Goal: Task Accomplishment & Management: Use online tool/utility

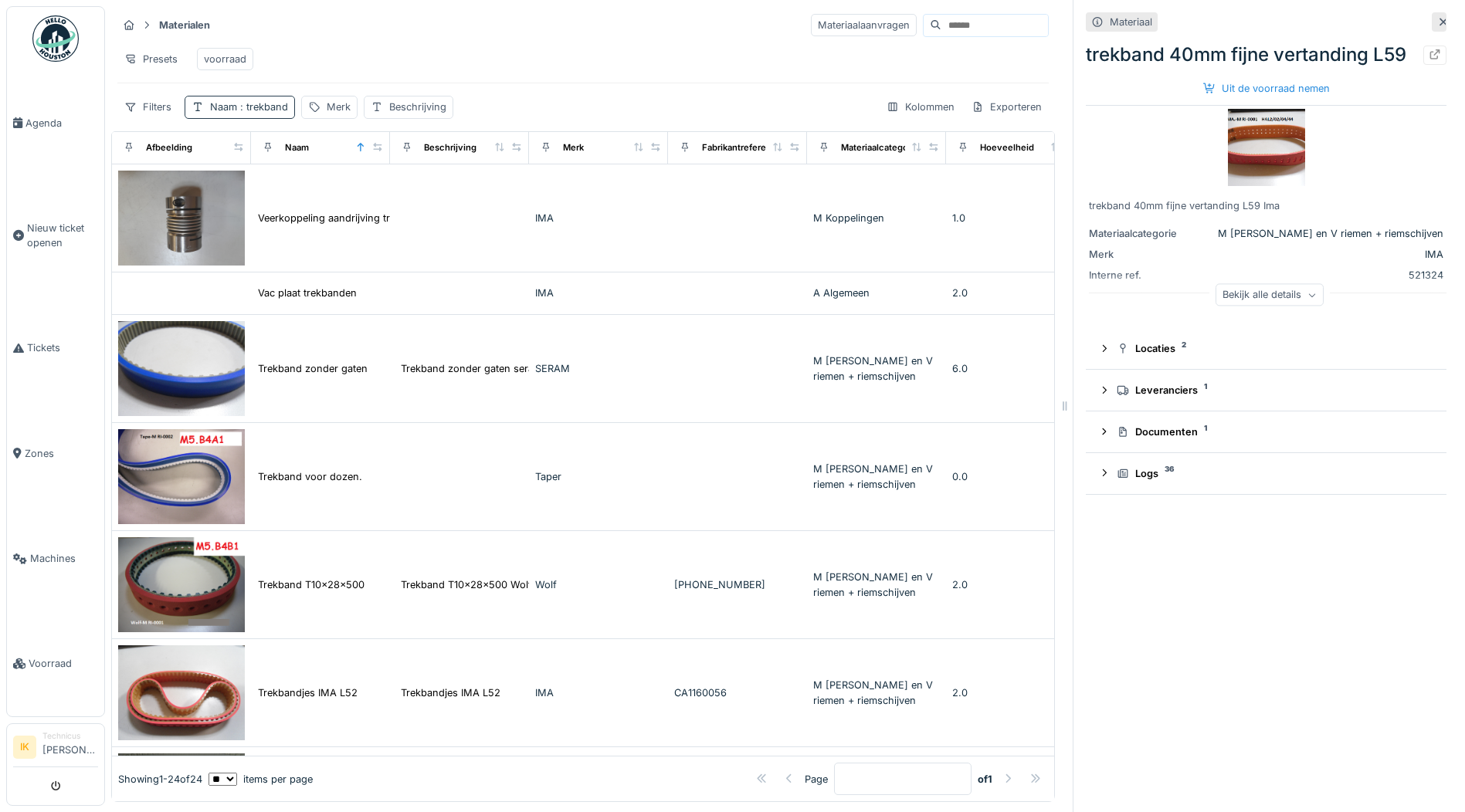
scroll to position [772, 0]
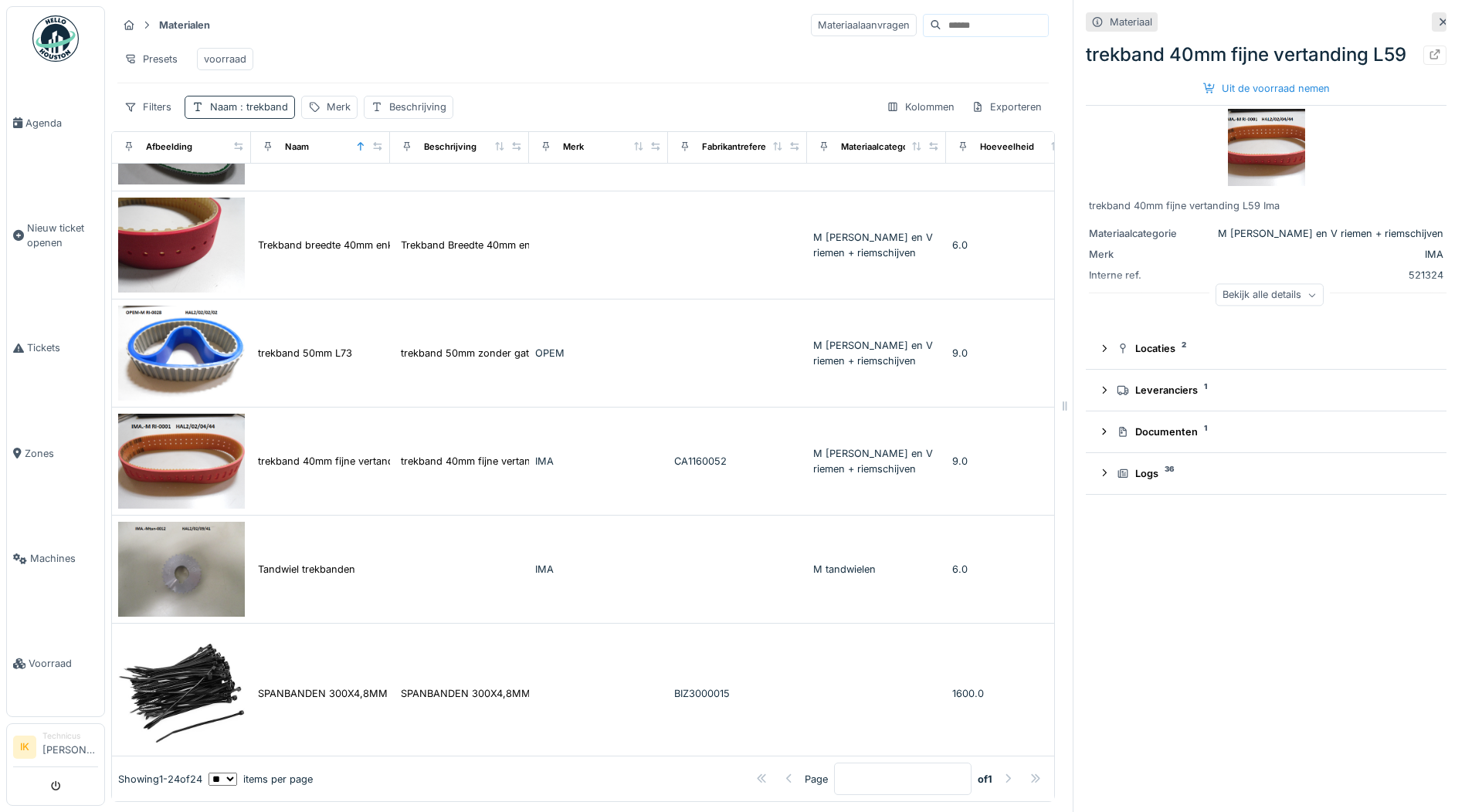
click at [275, 113] on span ": trekband" at bounding box center [263, 107] width 51 height 12
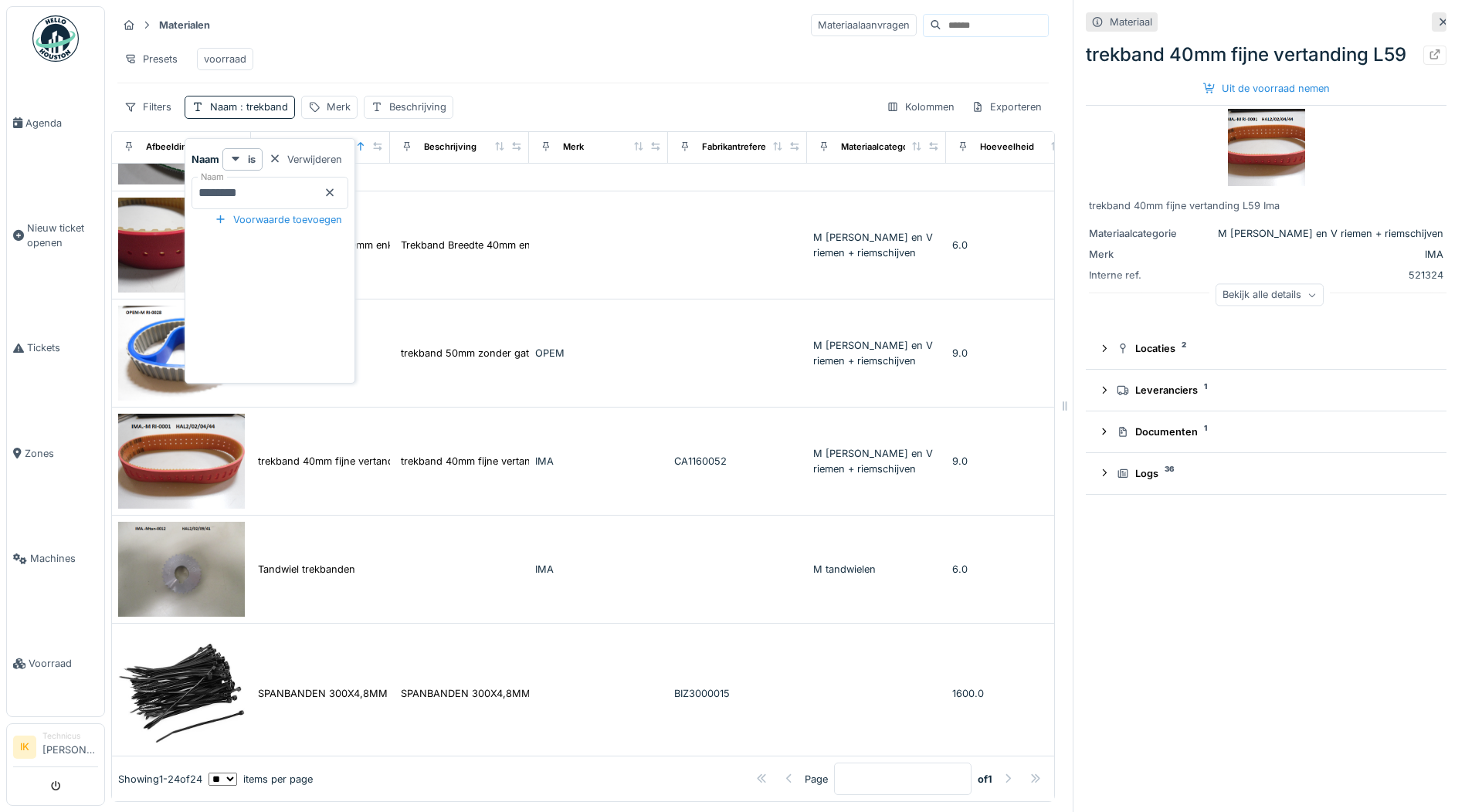
click at [333, 191] on icon at bounding box center [330, 193] width 8 height 8
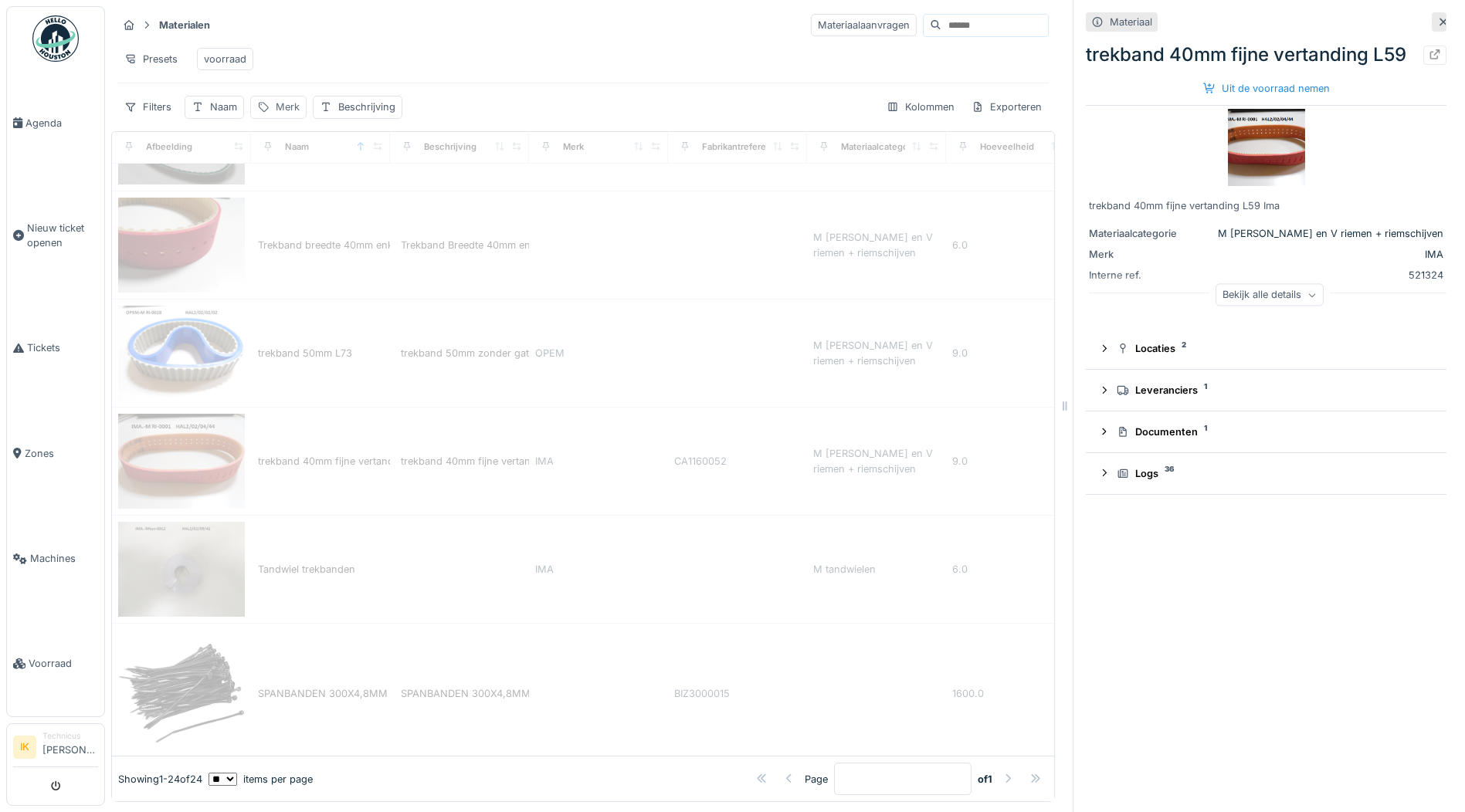
click at [286, 114] on div "Merk" at bounding box center [288, 107] width 24 height 14
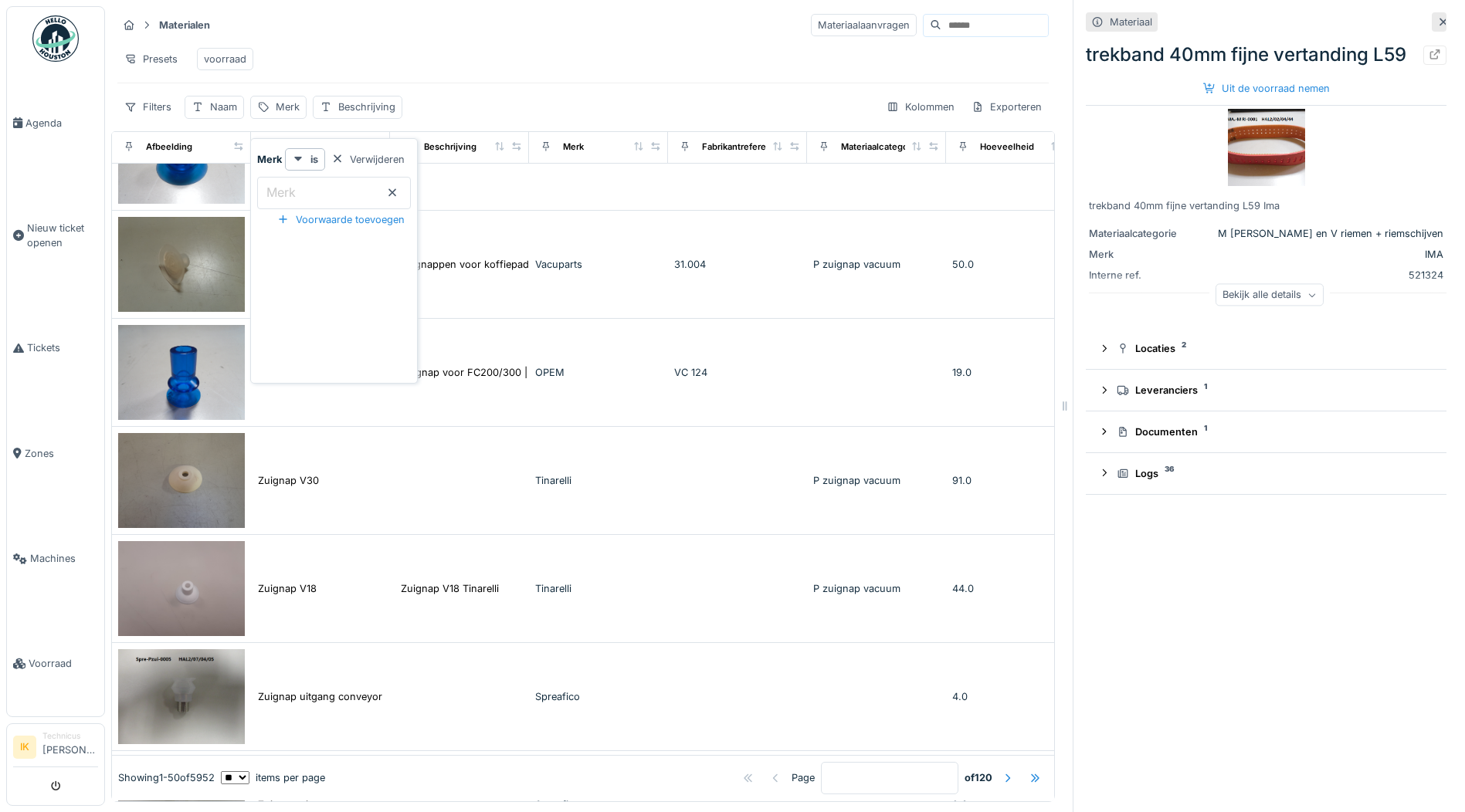
click at [301, 192] on input "Merk" at bounding box center [334, 193] width 154 height 33
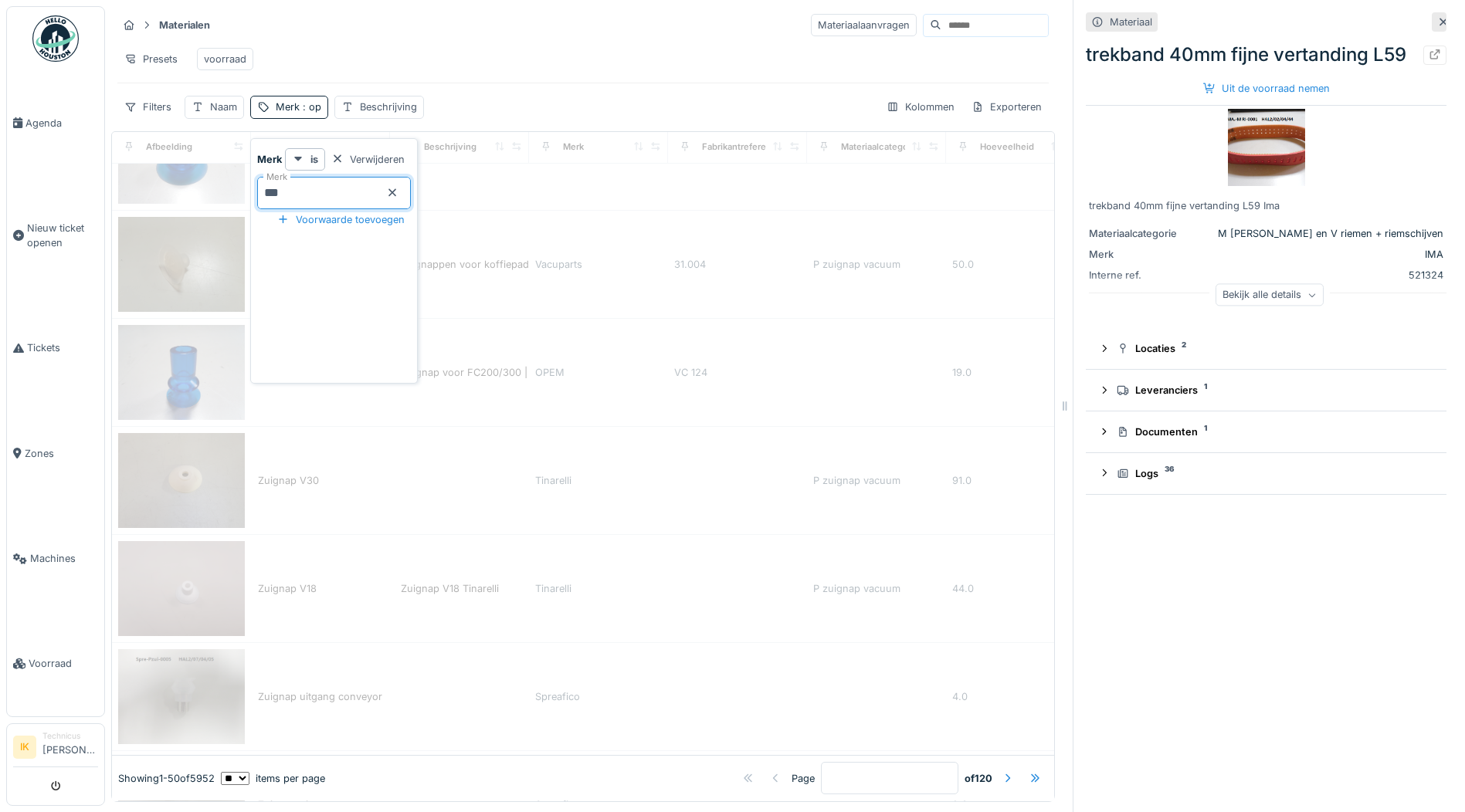
type input "****"
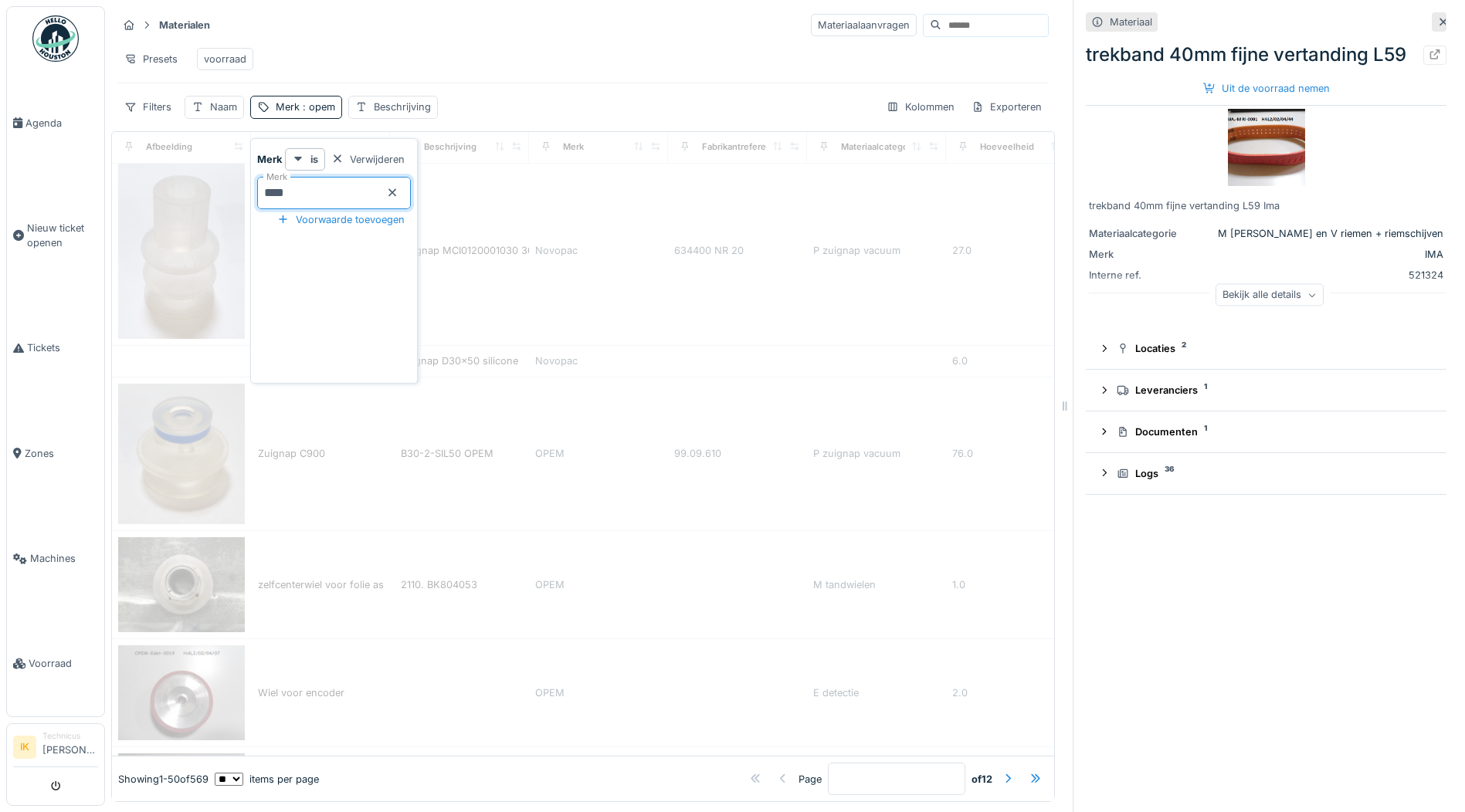
click at [454, 49] on div "Presets voorraad" at bounding box center [583, 59] width 932 height 34
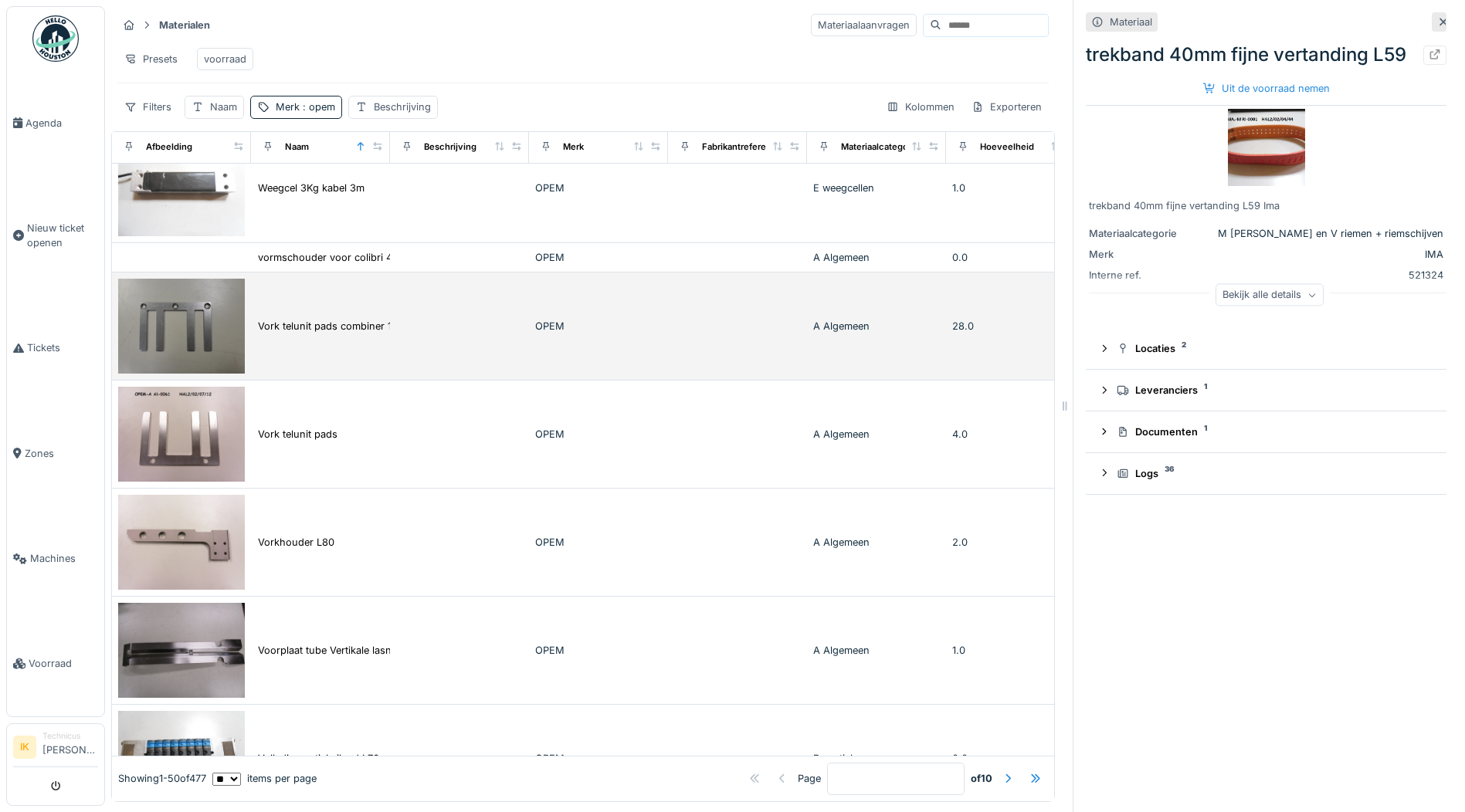
scroll to position [1621, 0]
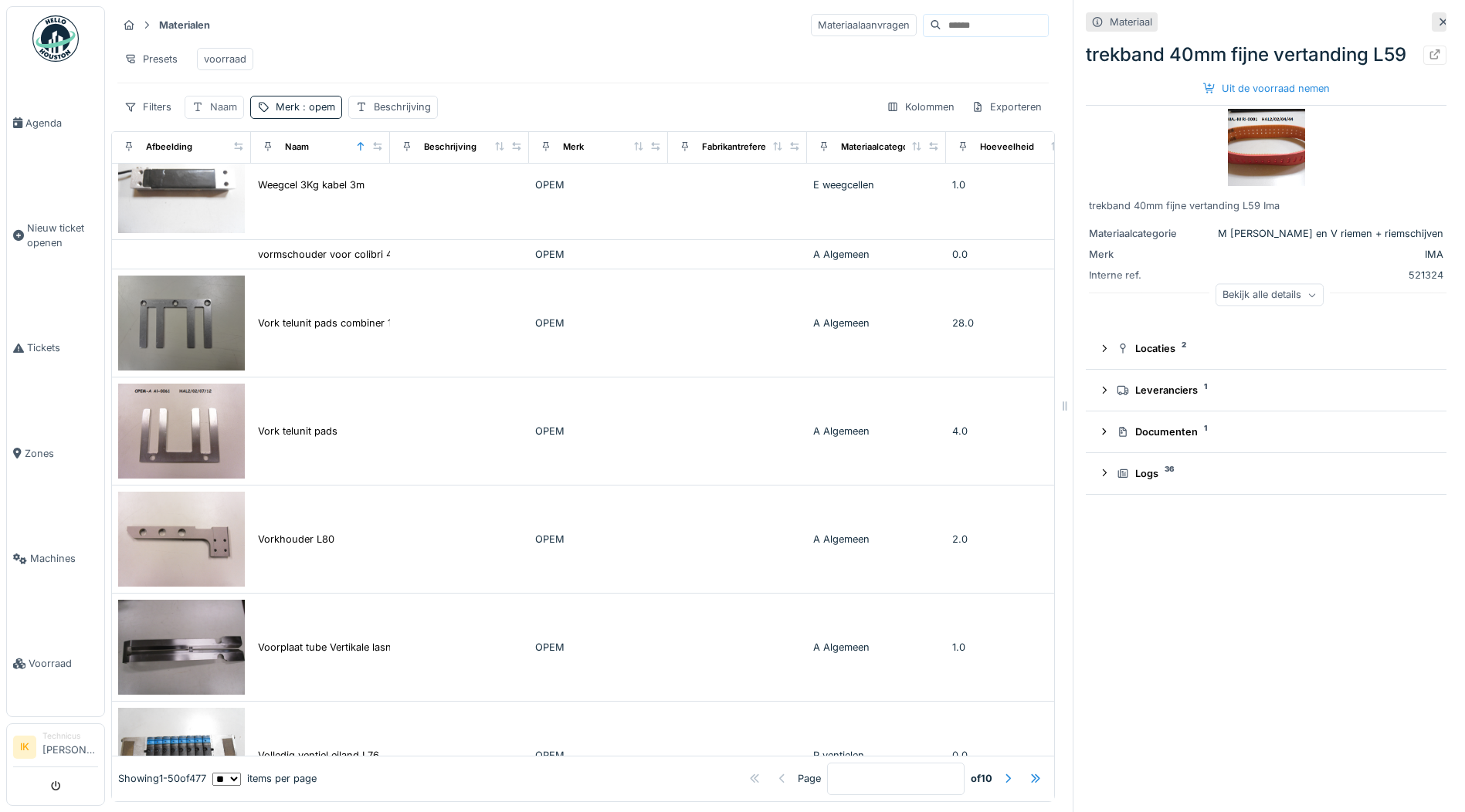
click at [218, 114] on div "Naam" at bounding box center [224, 107] width 27 height 14
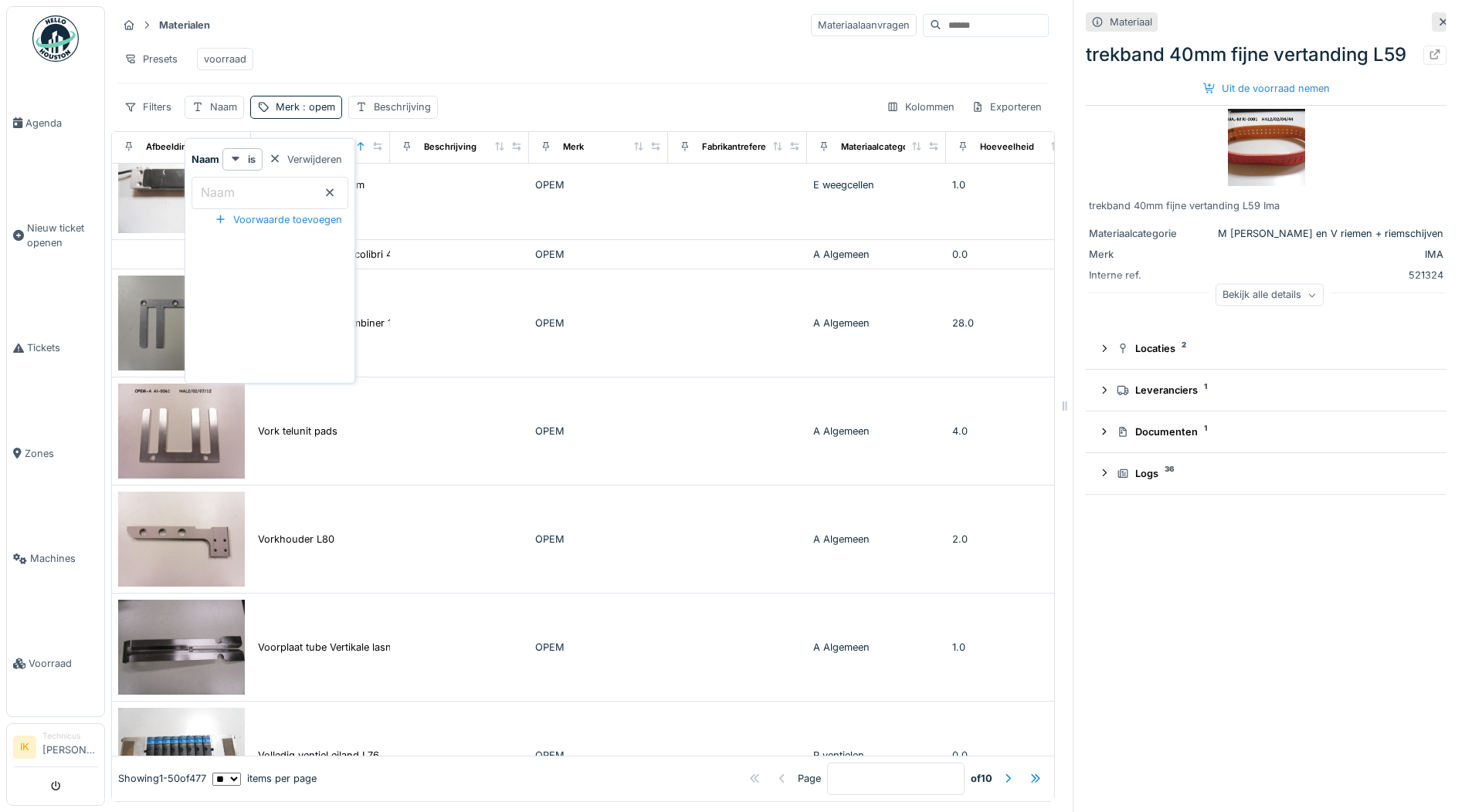
click at [223, 186] on label "Naam" at bounding box center [217, 192] width 40 height 18
click at [223, 186] on input "Naam" at bounding box center [270, 193] width 157 height 33
type input "**********"
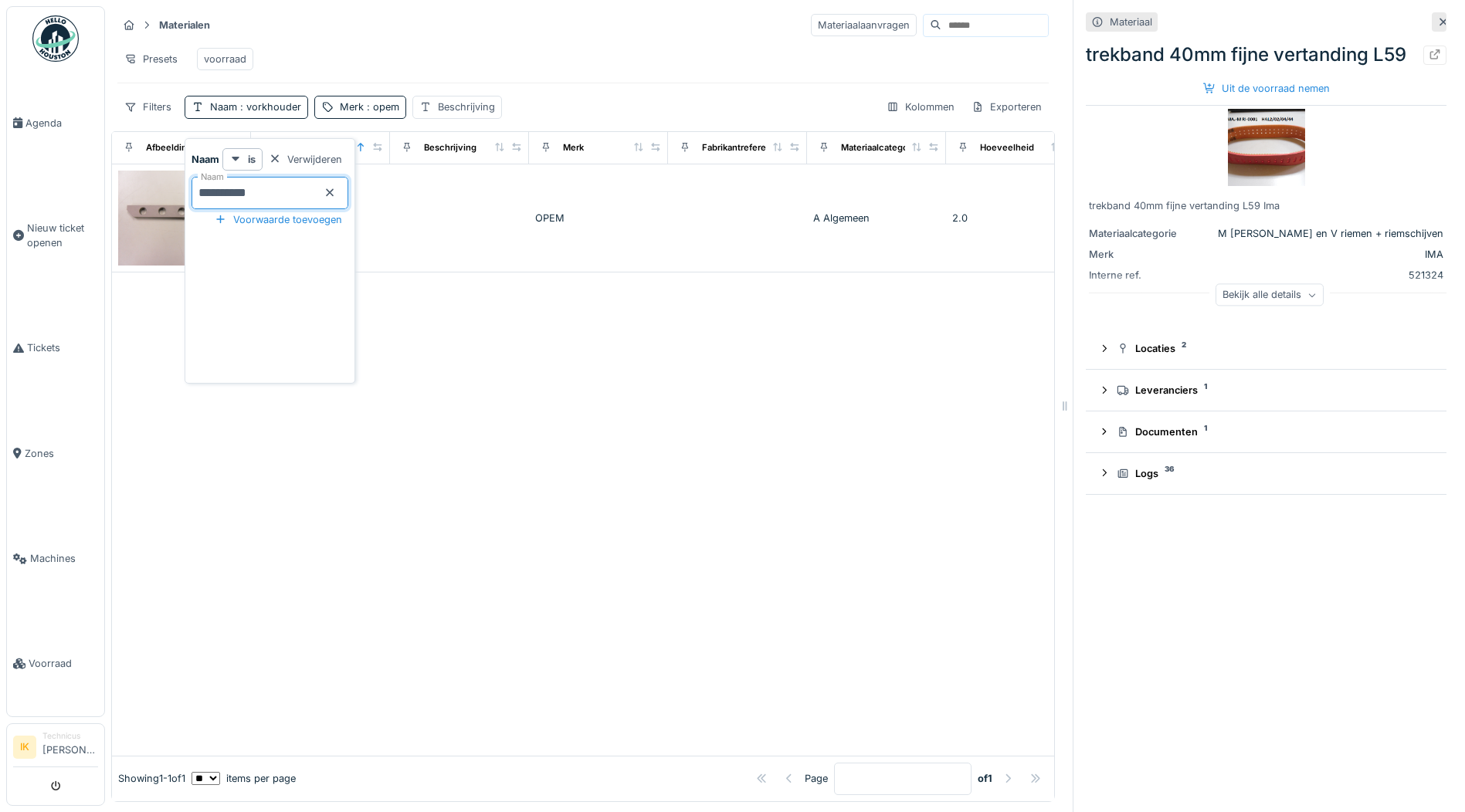
scroll to position [0, 0]
click at [399, 12] on div "Materialen Materiaalaanvragen Presets voorraad Filters Naam : vorkhouder Merk :…" at bounding box center [583, 65] width 943 height 119
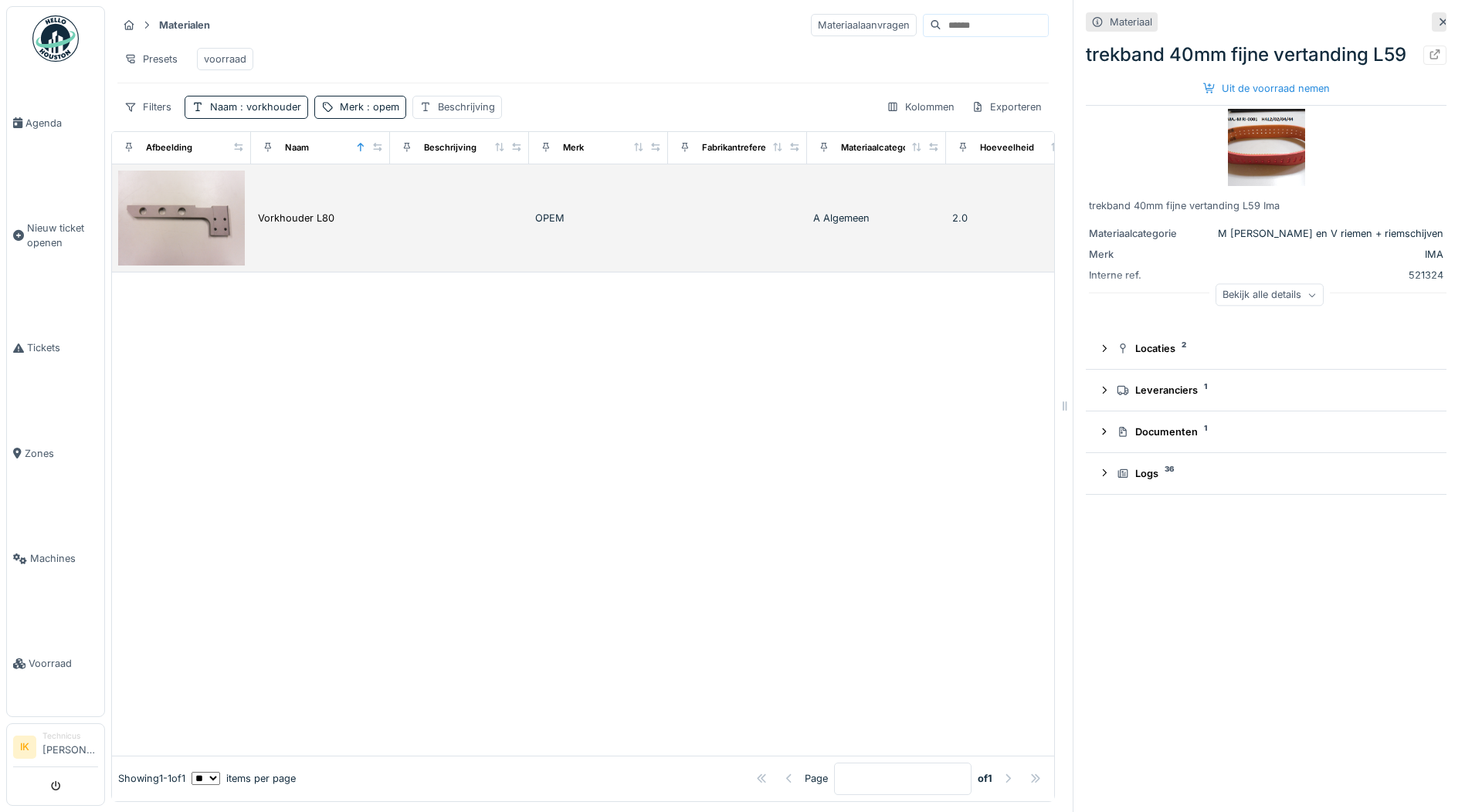
click at [172, 224] on img at bounding box center [182, 218] width 127 height 95
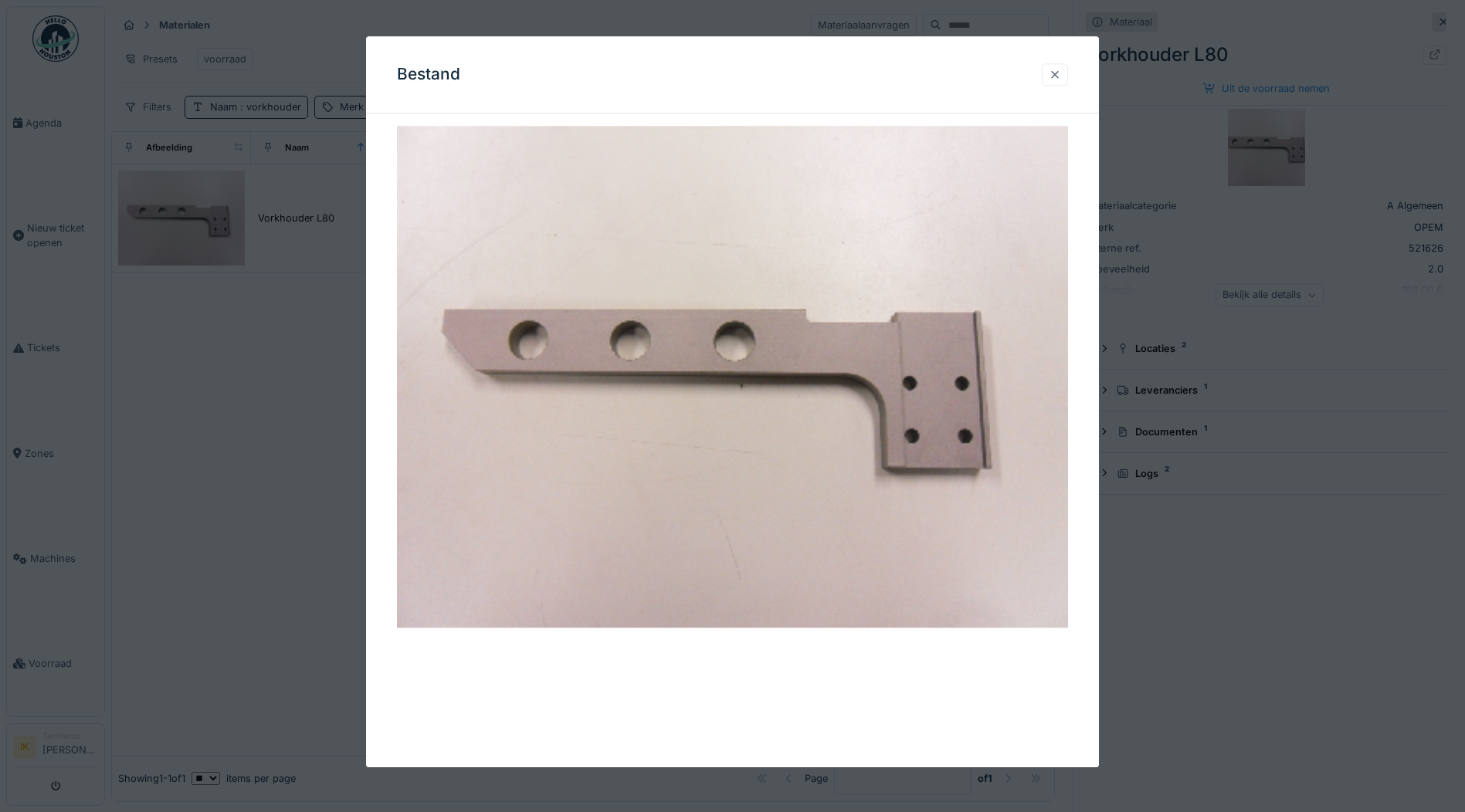
click at [1061, 73] on div at bounding box center [1055, 74] width 13 height 14
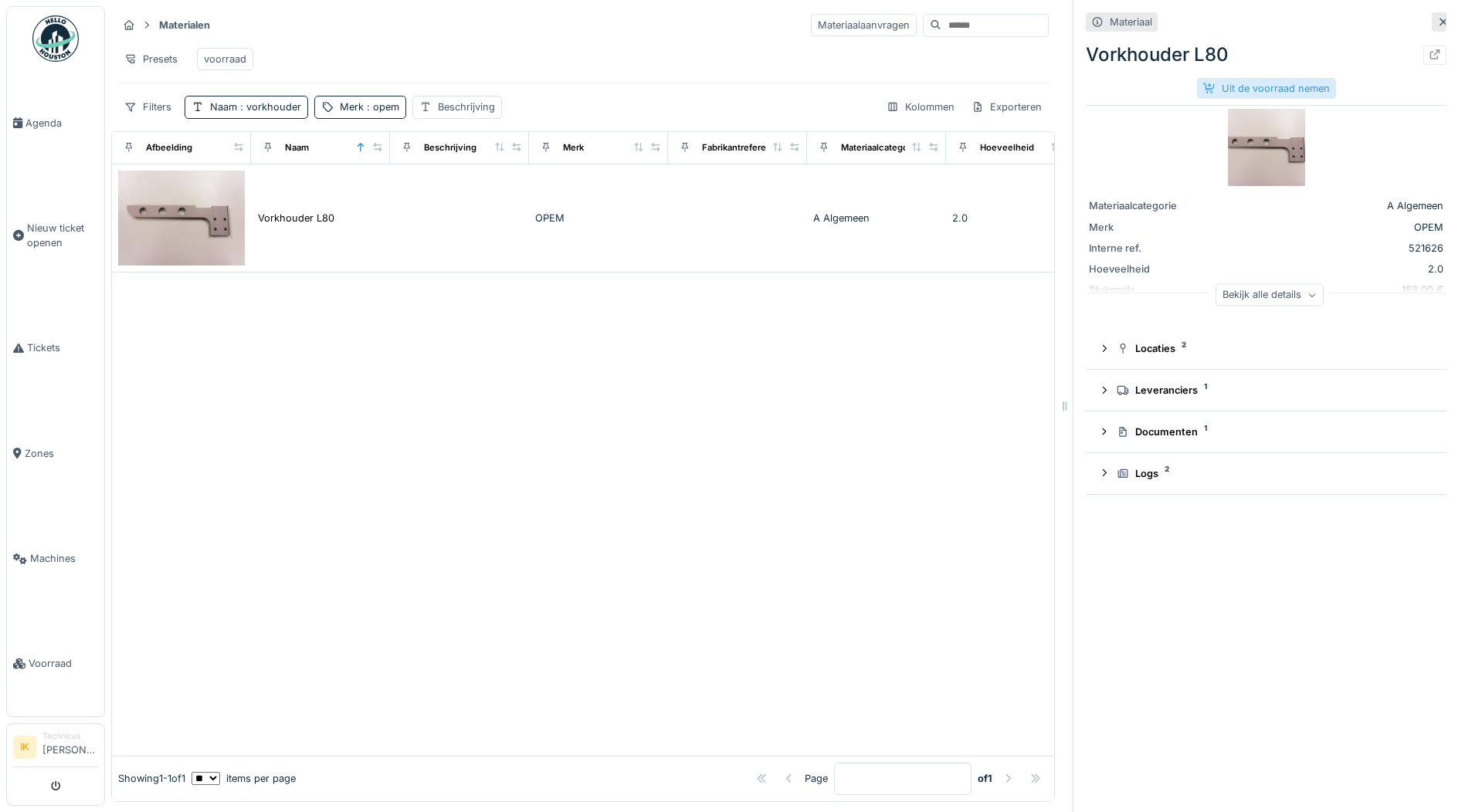
click at [1243, 84] on div "Uit de voorraad nemen" at bounding box center [1267, 88] width 139 height 21
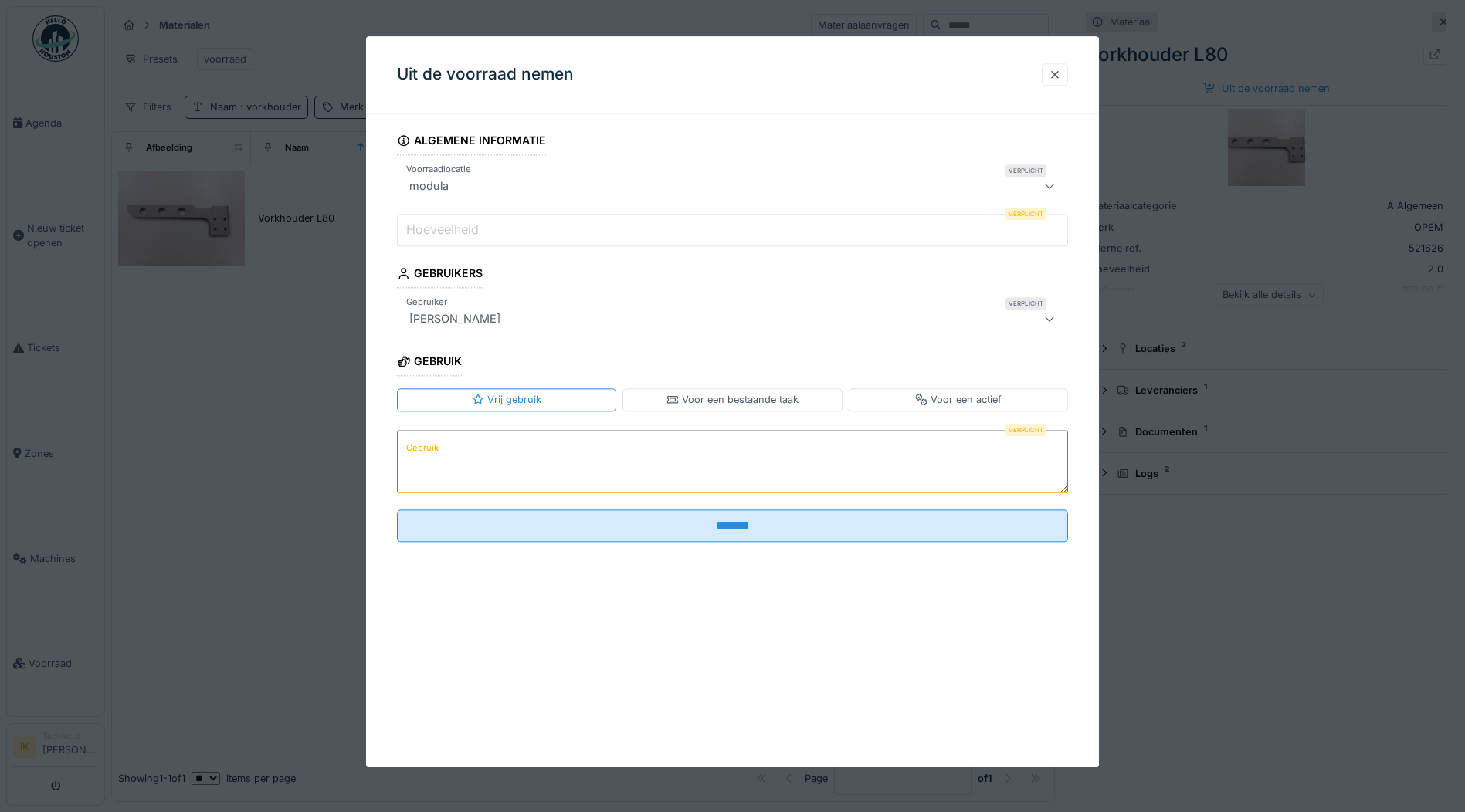
click at [448, 230] on label "Hoeveelheid" at bounding box center [442, 230] width 79 height 18
click at [448, 230] on input "Hoeveelheid" at bounding box center [732, 230] width 671 height 33
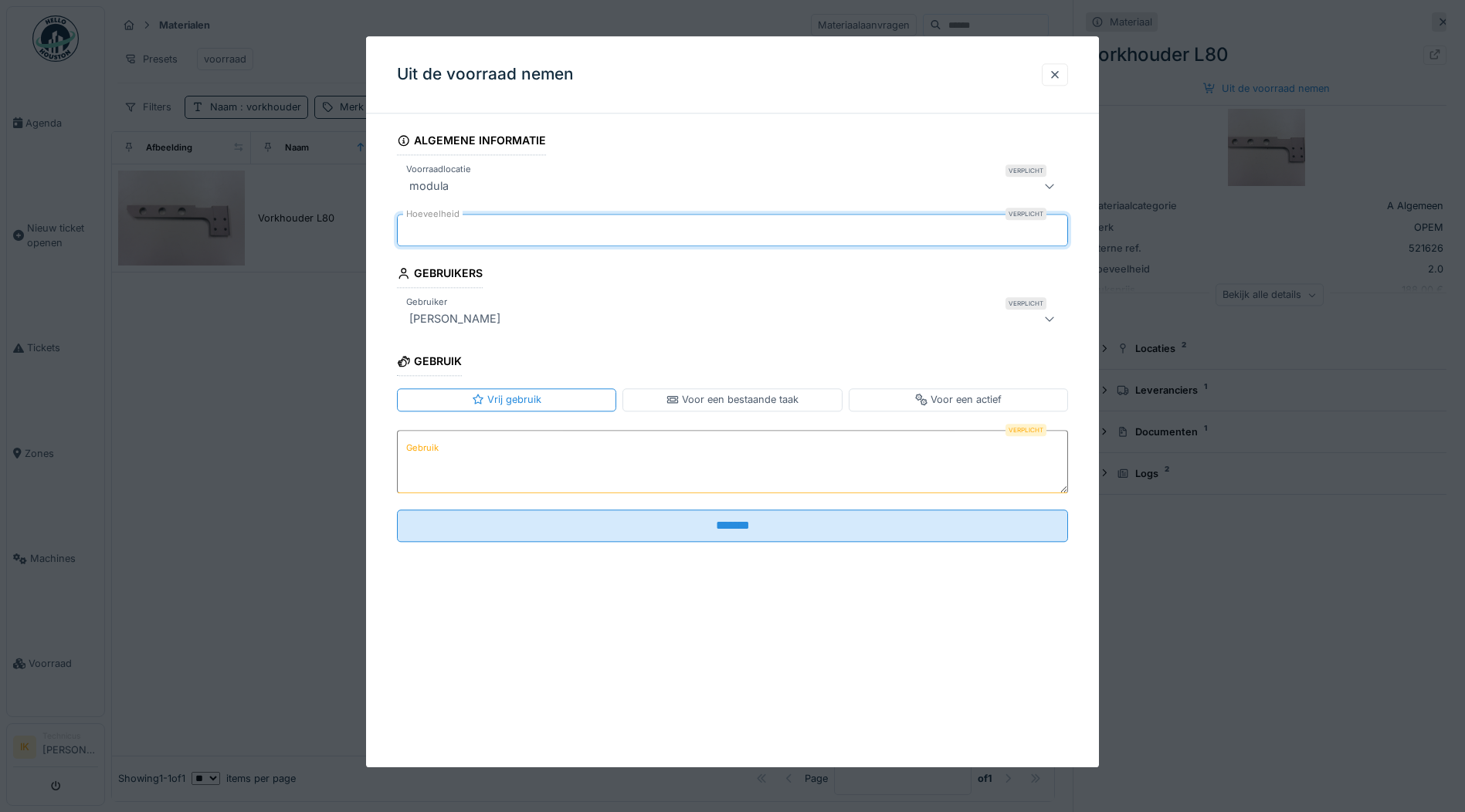
type input "*"
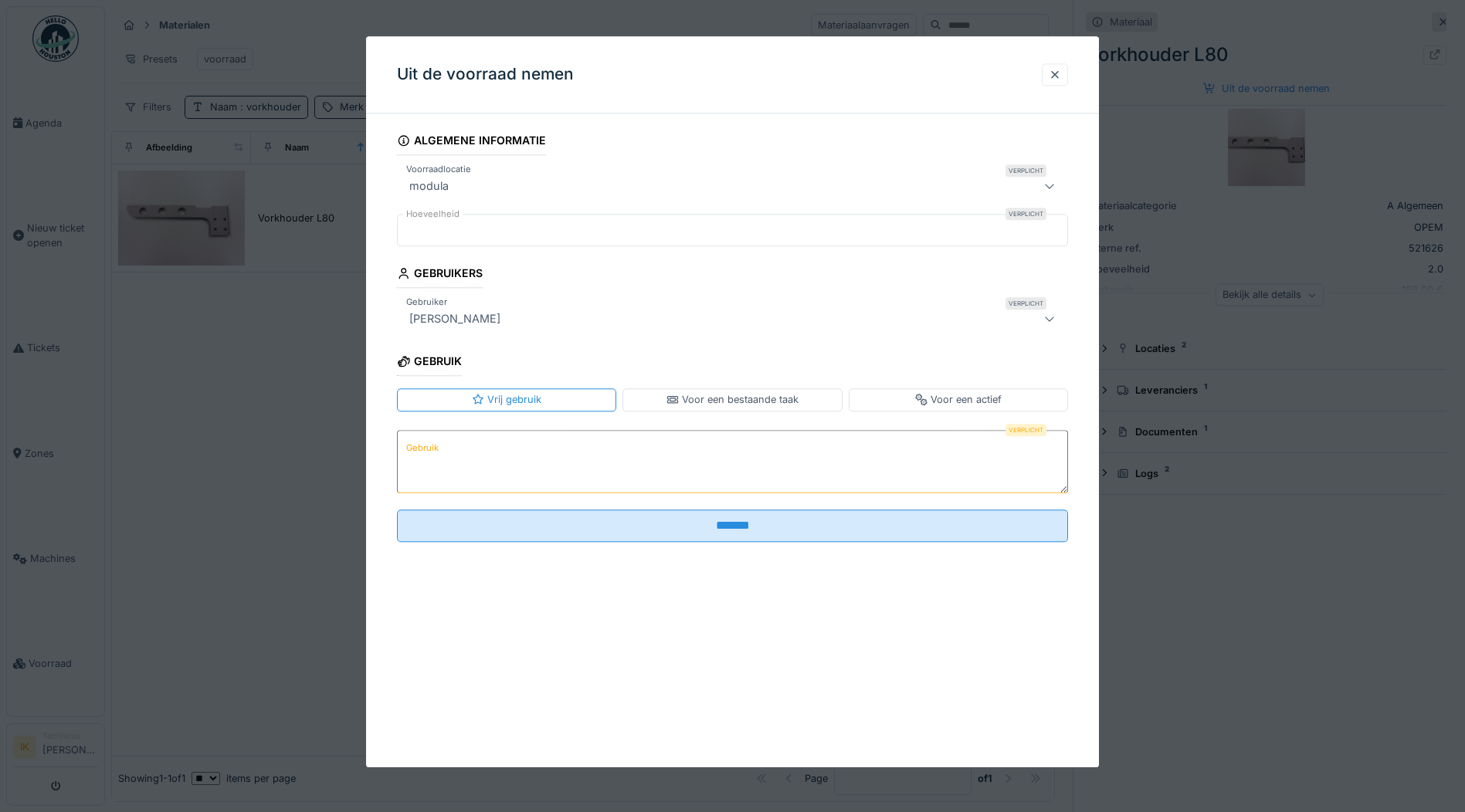
drag, startPoint x: 456, startPoint y: 431, endPoint x: 455, endPoint y: 442, distance: 11.0
click at [456, 435] on textarea "Gebruik" at bounding box center [732, 462] width 671 height 63
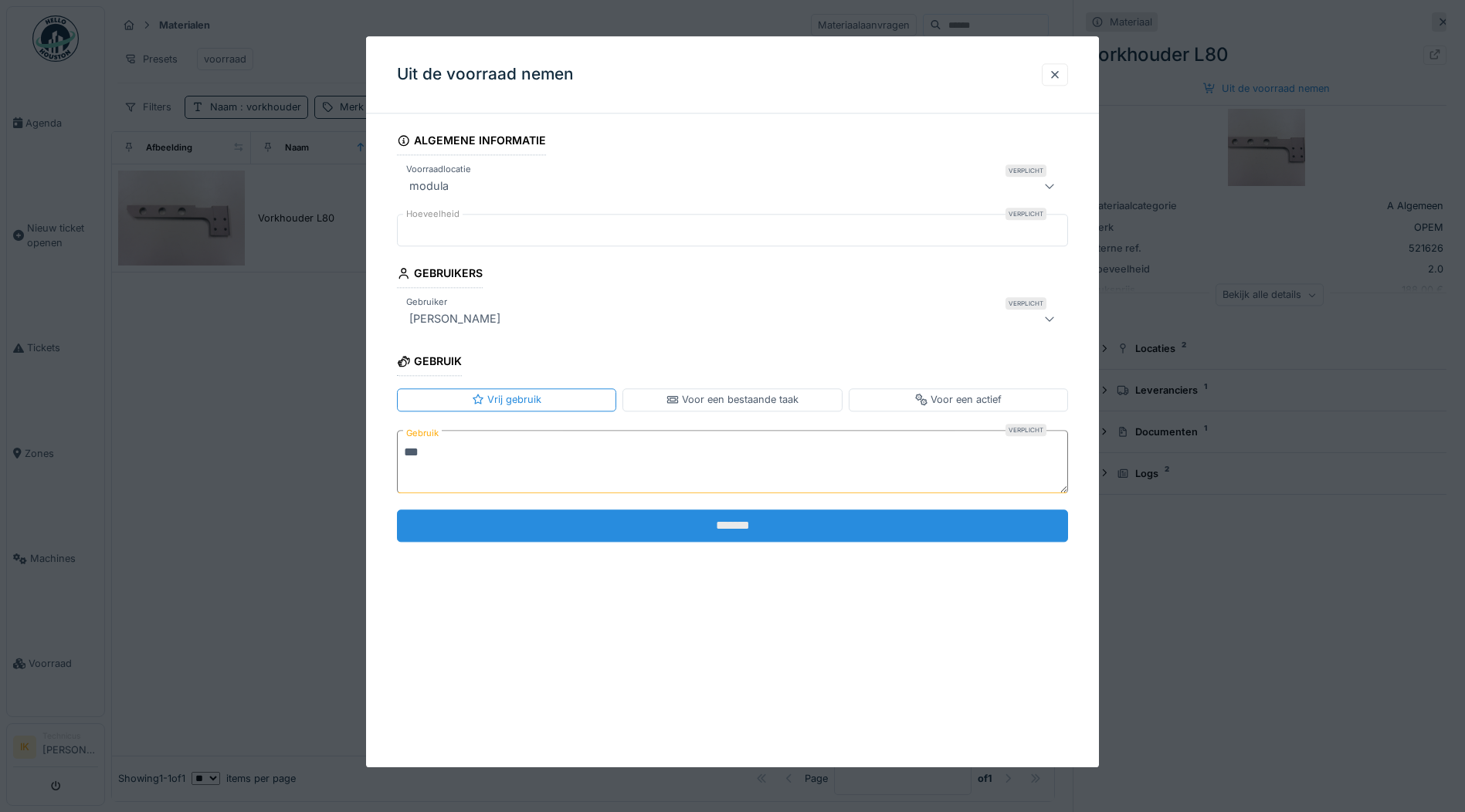
type textarea "***"
click at [579, 528] on input "*******" at bounding box center [732, 526] width 671 height 33
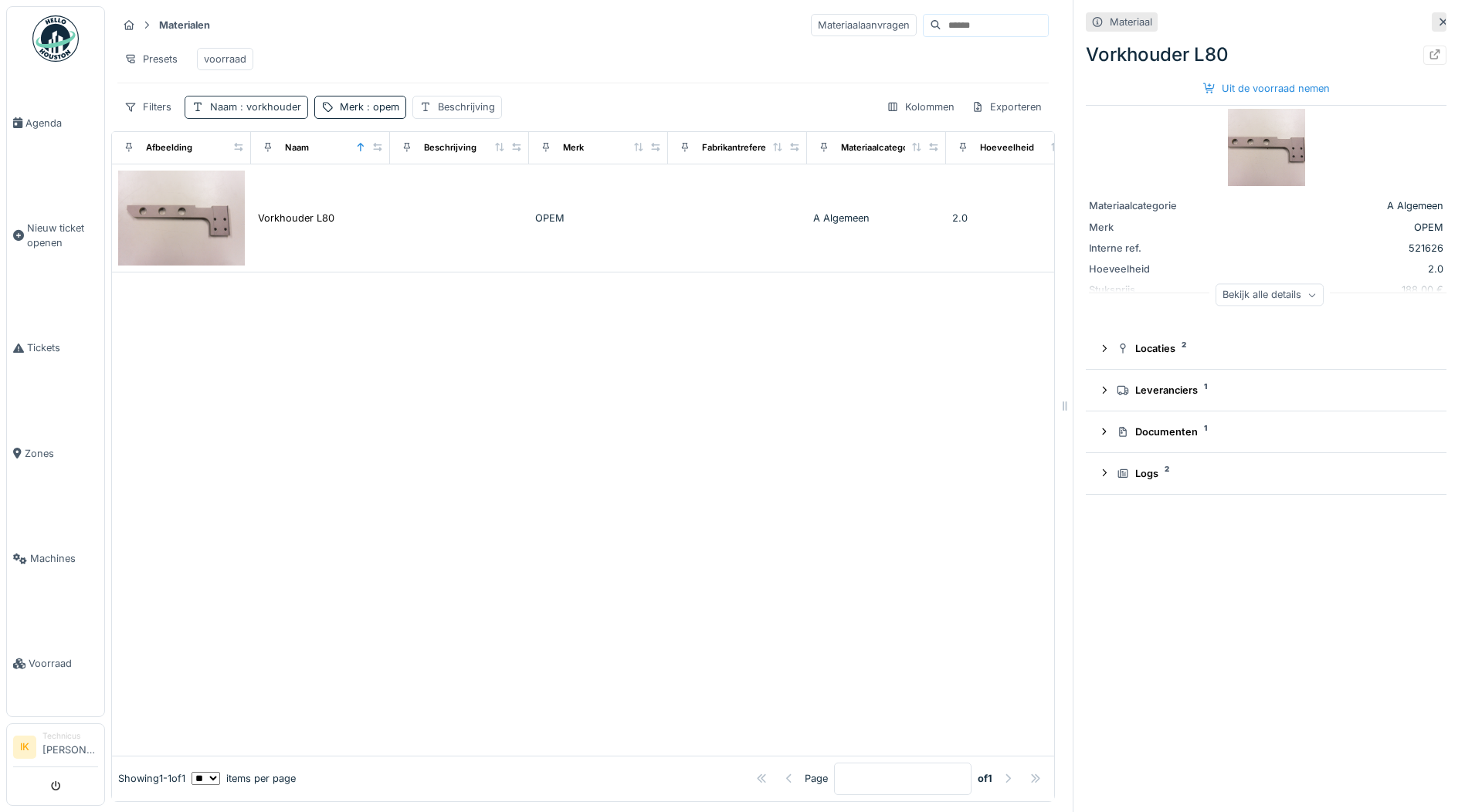
click at [261, 113] on span ": [PERSON_NAME]" at bounding box center [269, 107] width 64 height 12
click at [333, 192] on icon at bounding box center [330, 193] width 8 height 8
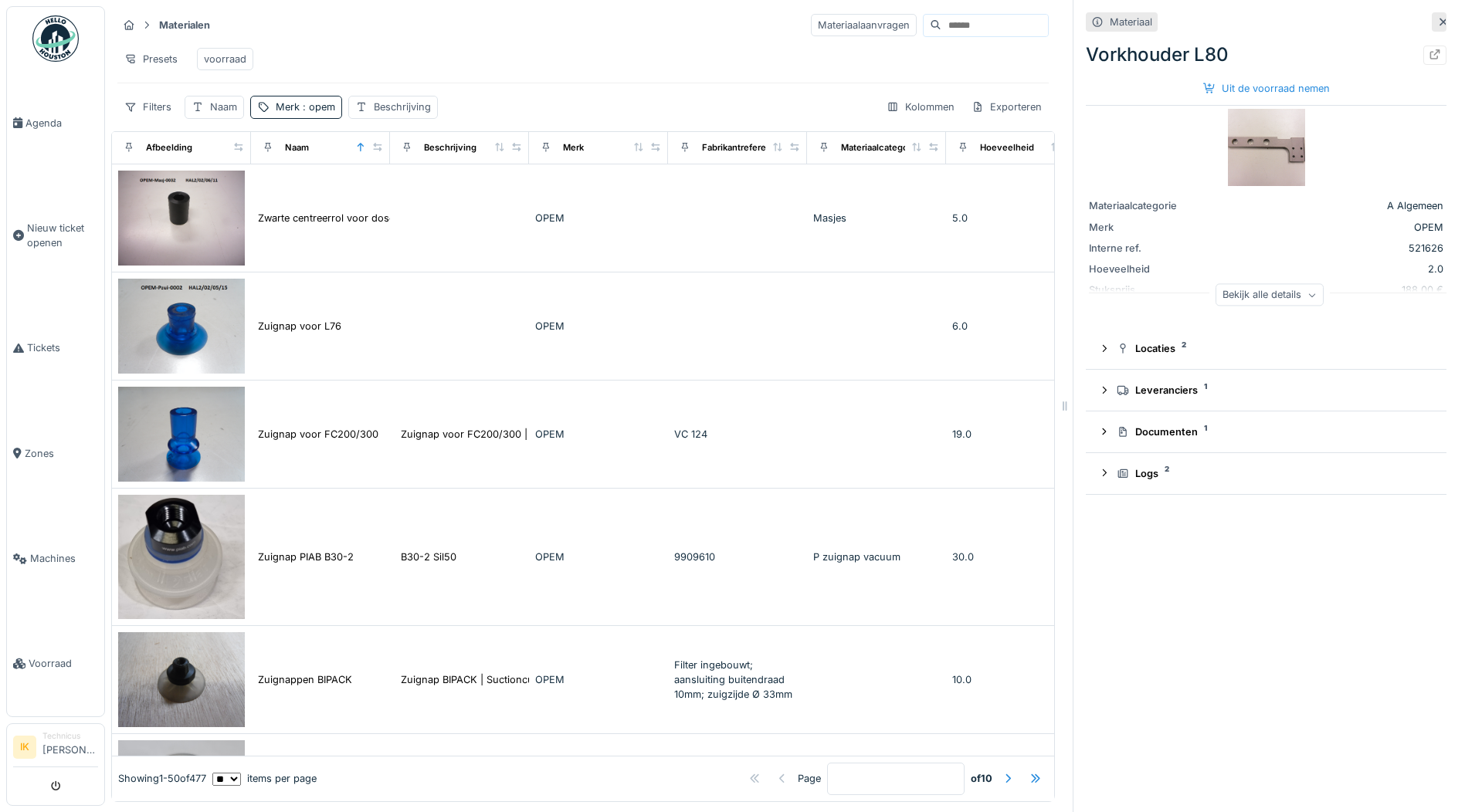
click at [463, 54] on div "Presets voorraad" at bounding box center [583, 59] width 932 height 34
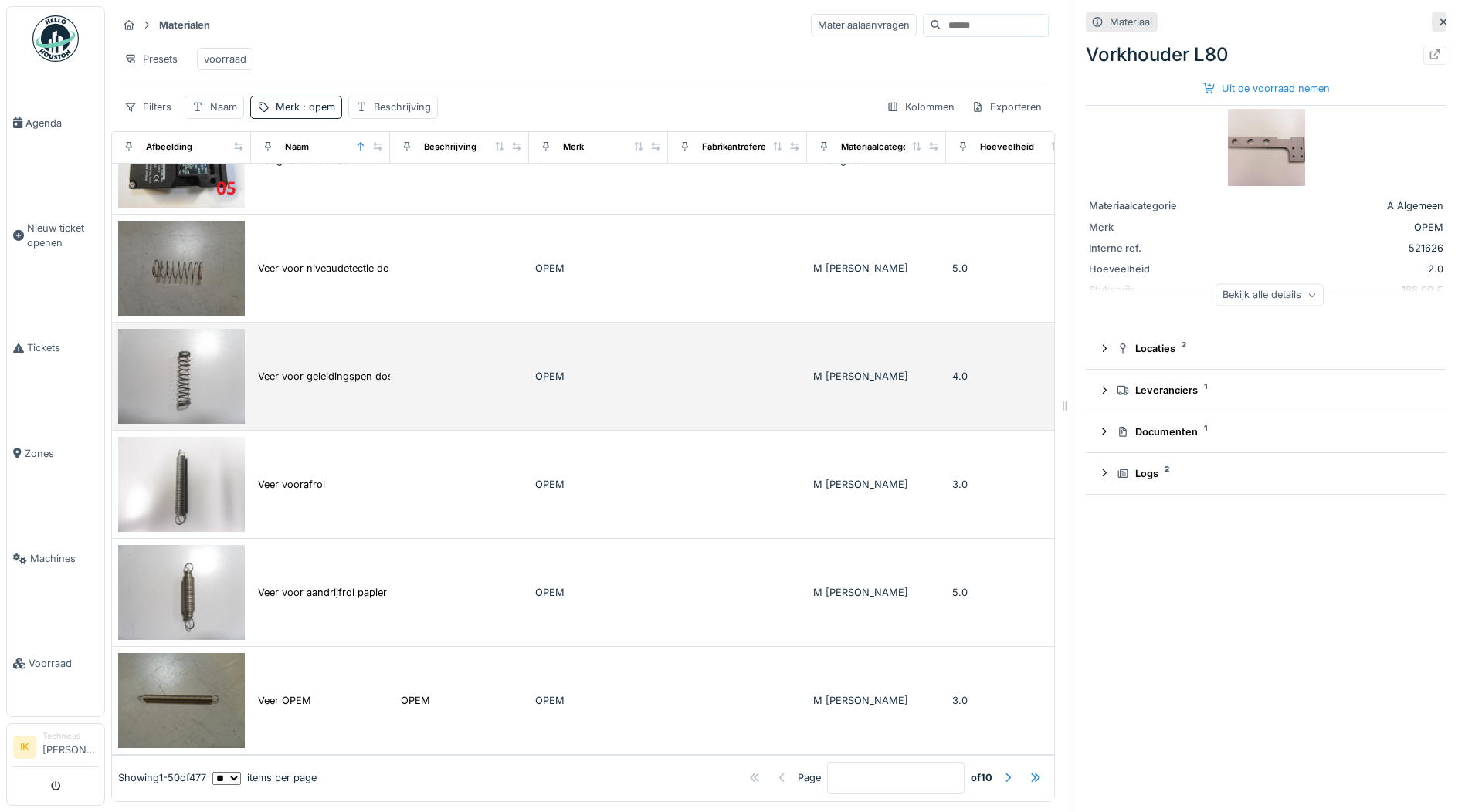
scroll to position [12, 0]
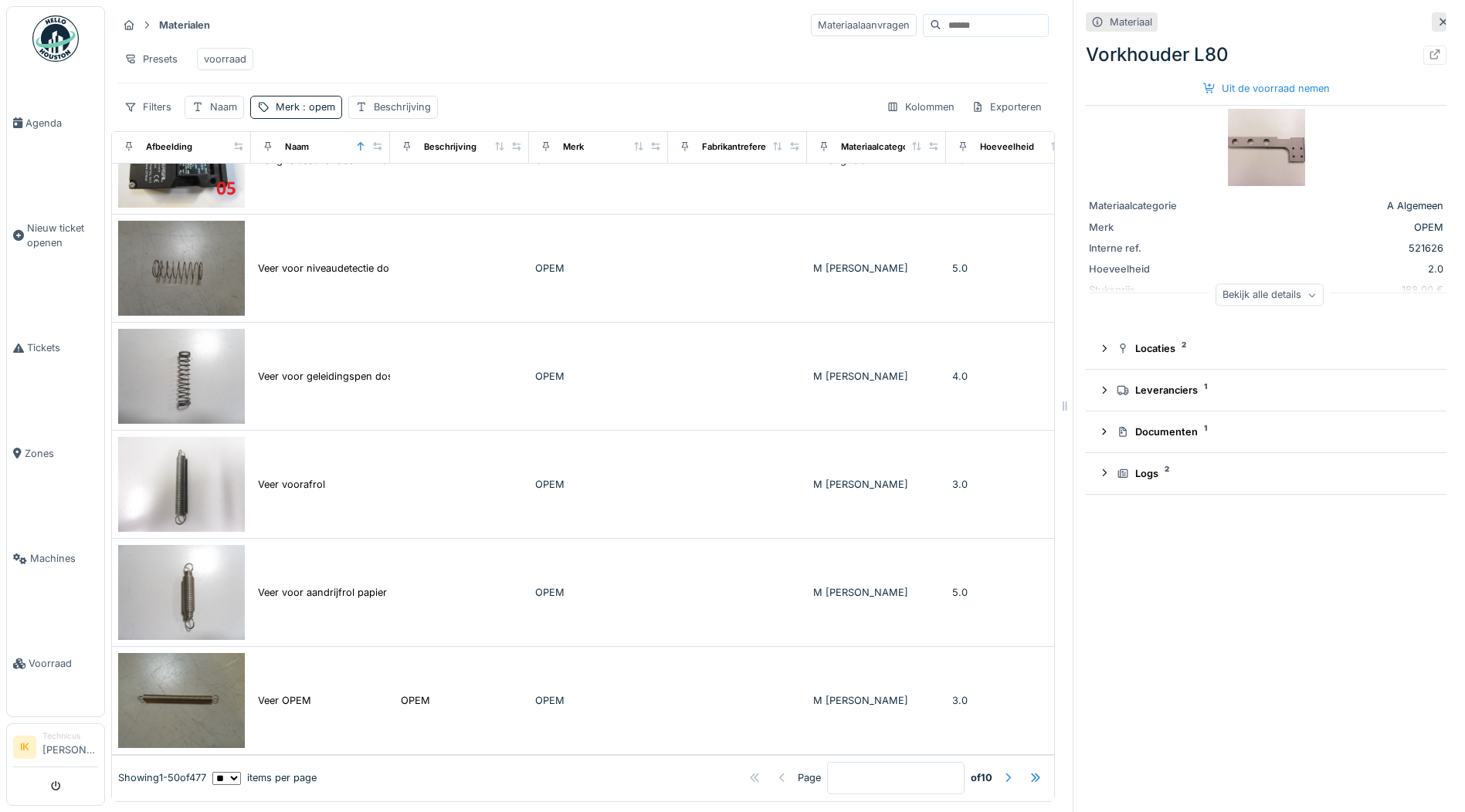
click at [1001, 770] on div at bounding box center [1008, 778] width 13 height 14
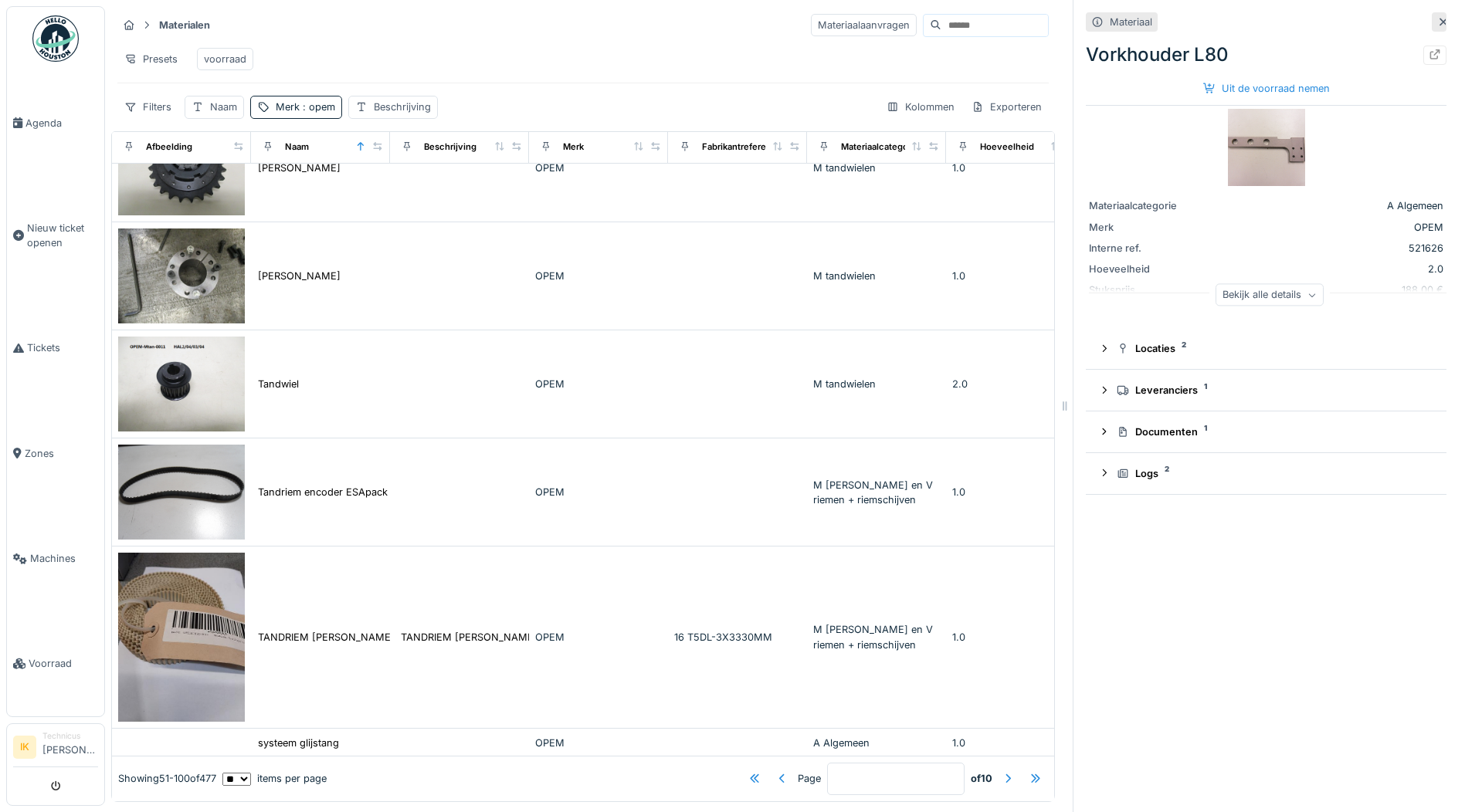
scroll to position [4361, 0]
click at [1001, 771] on div at bounding box center [1008, 779] width 13 height 14
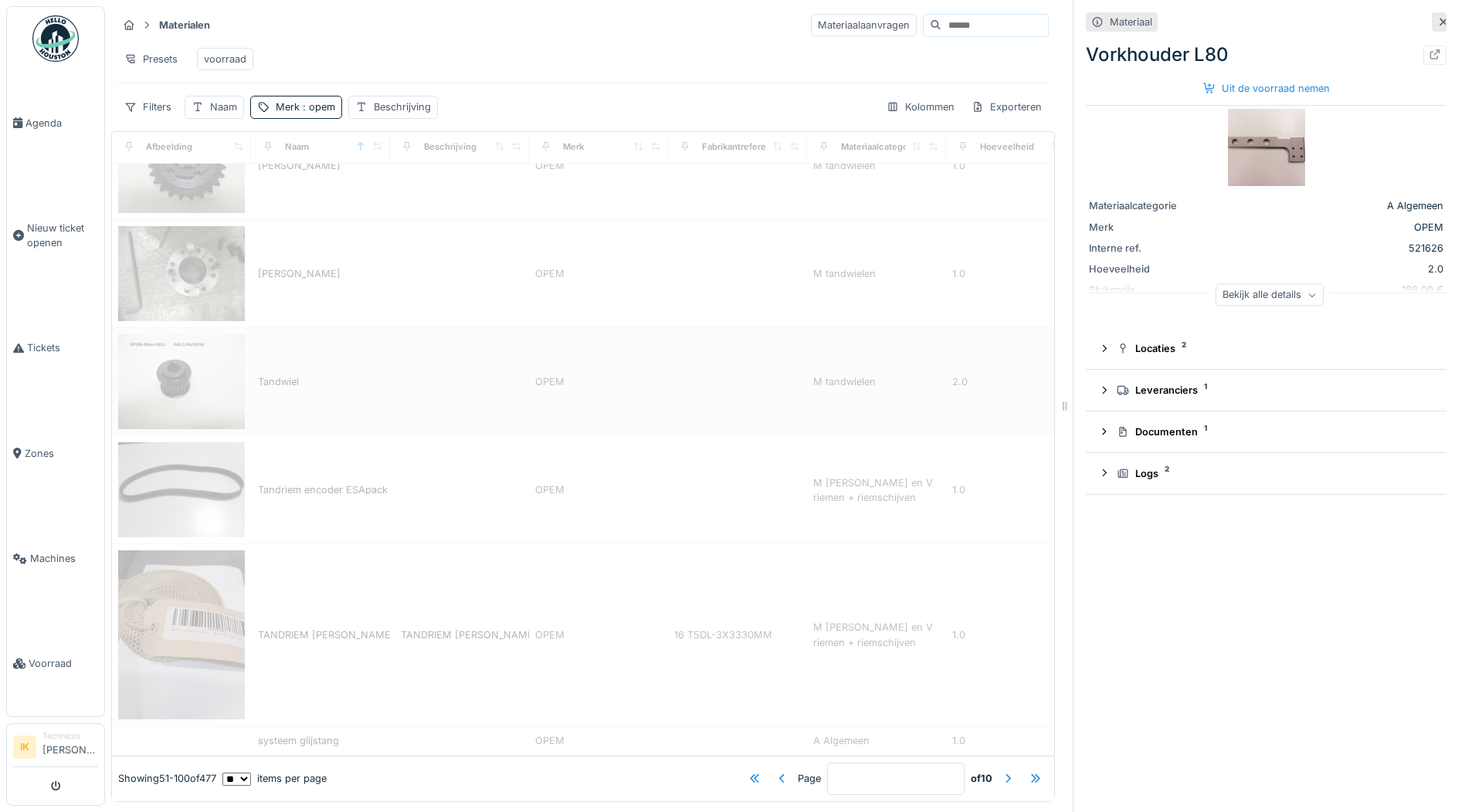
type input "*"
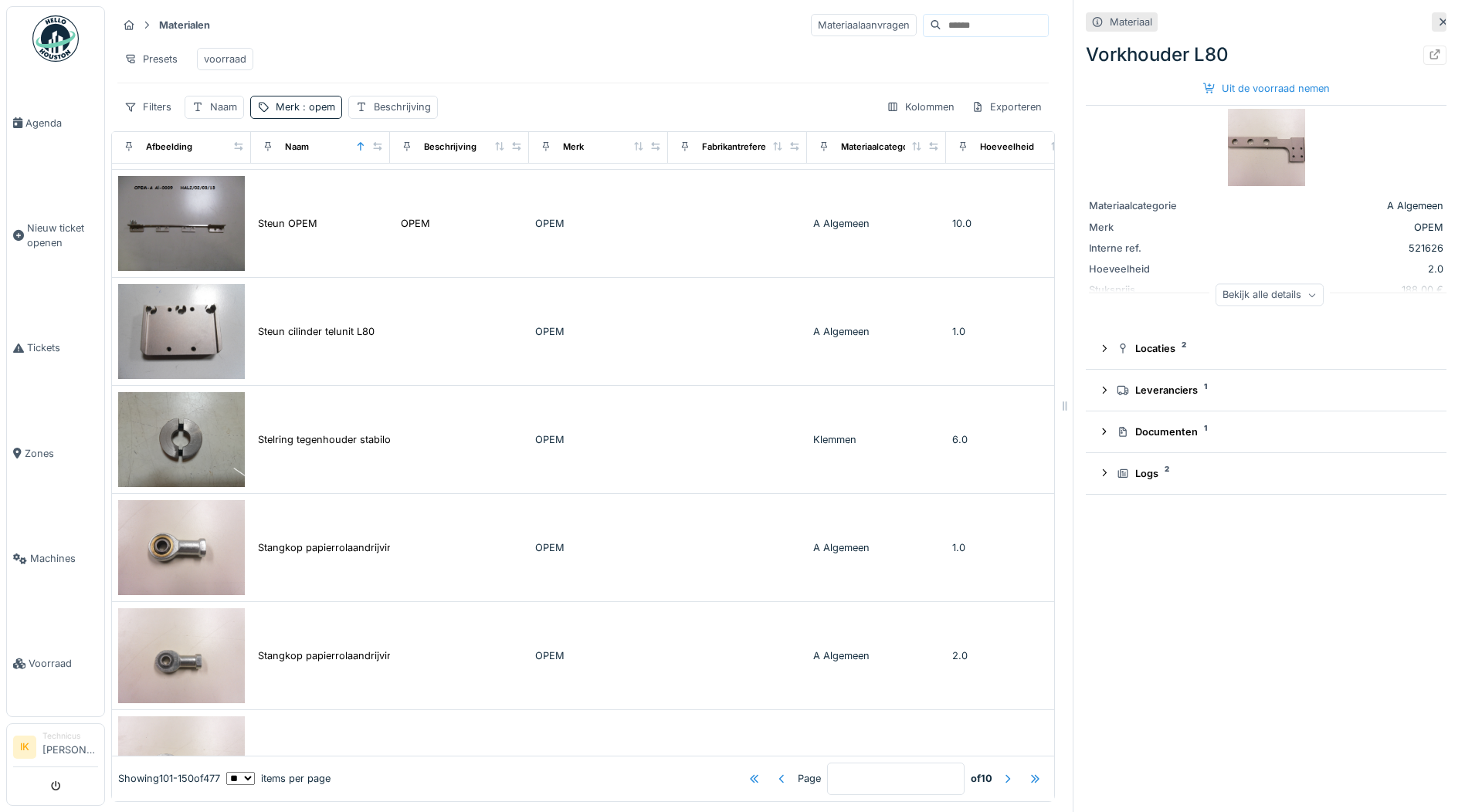
scroll to position [0, 0]
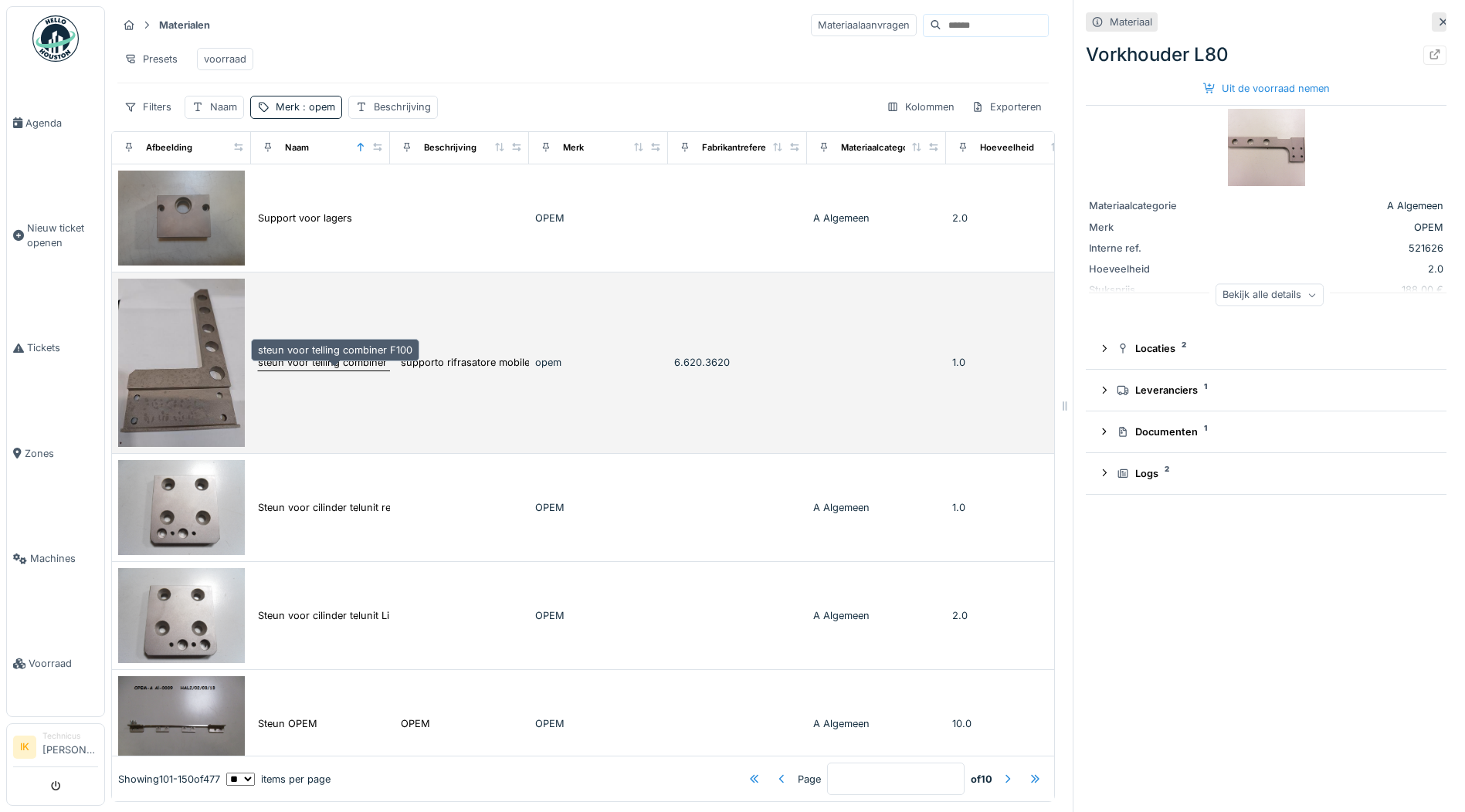
click at [292, 370] on div "steun voor telling combiner F100" at bounding box center [335, 362] width 155 height 14
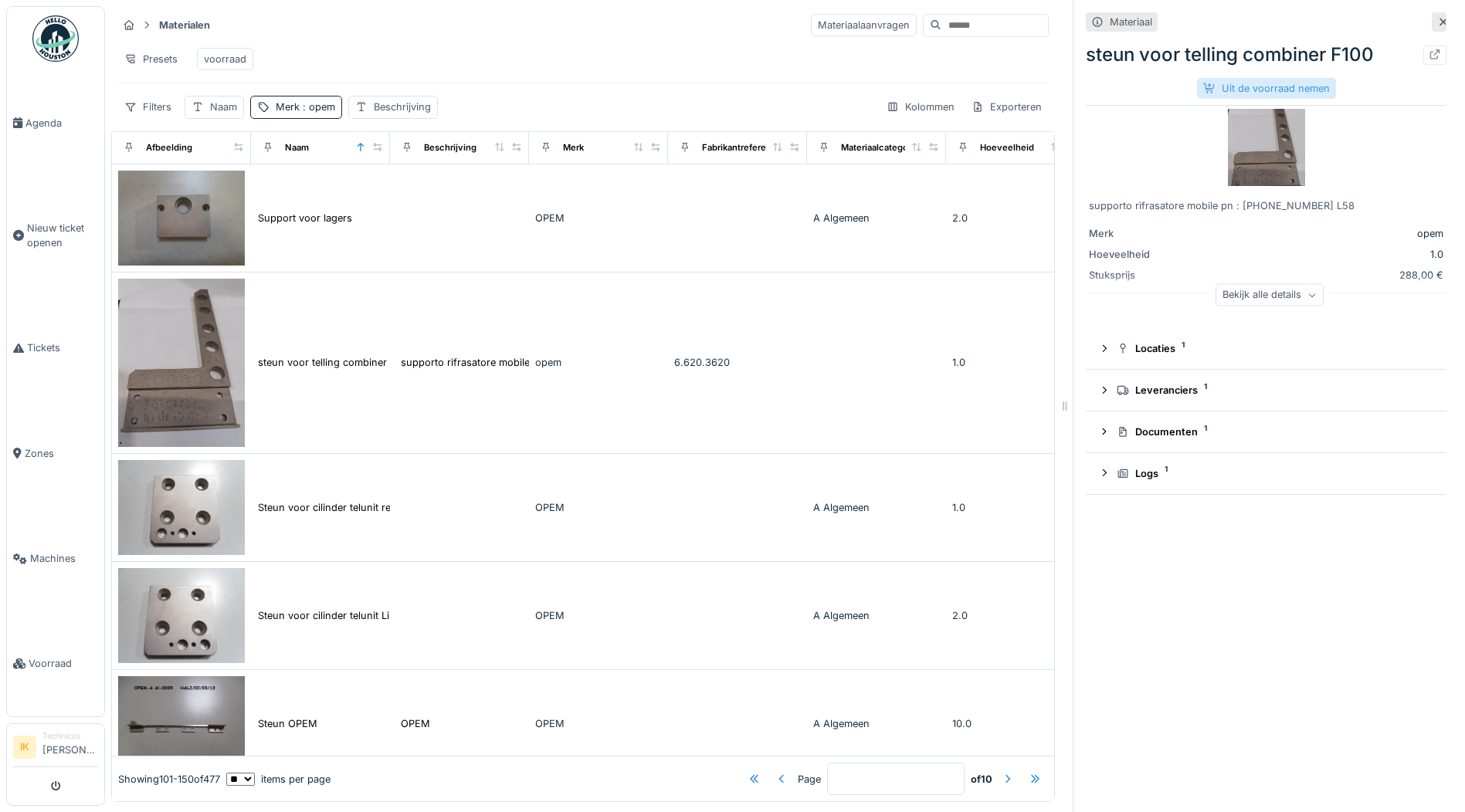
click at [1273, 89] on div "Uit de voorraad nemen" at bounding box center [1267, 88] width 139 height 21
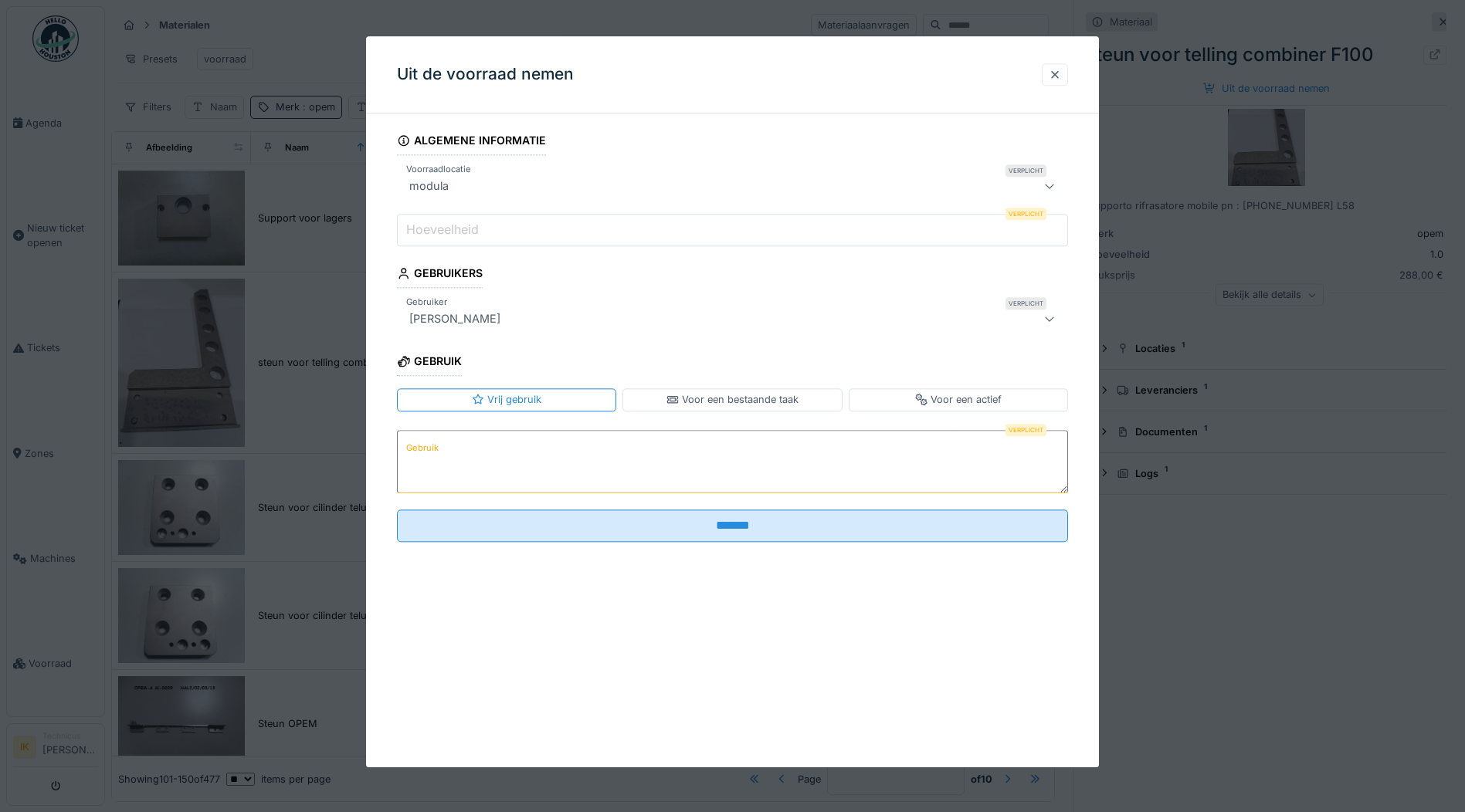
click at [472, 231] on label "Hoeveelheid" at bounding box center [442, 230] width 79 height 18
click at [472, 231] on input "Hoeveelheid" at bounding box center [732, 230] width 671 height 33
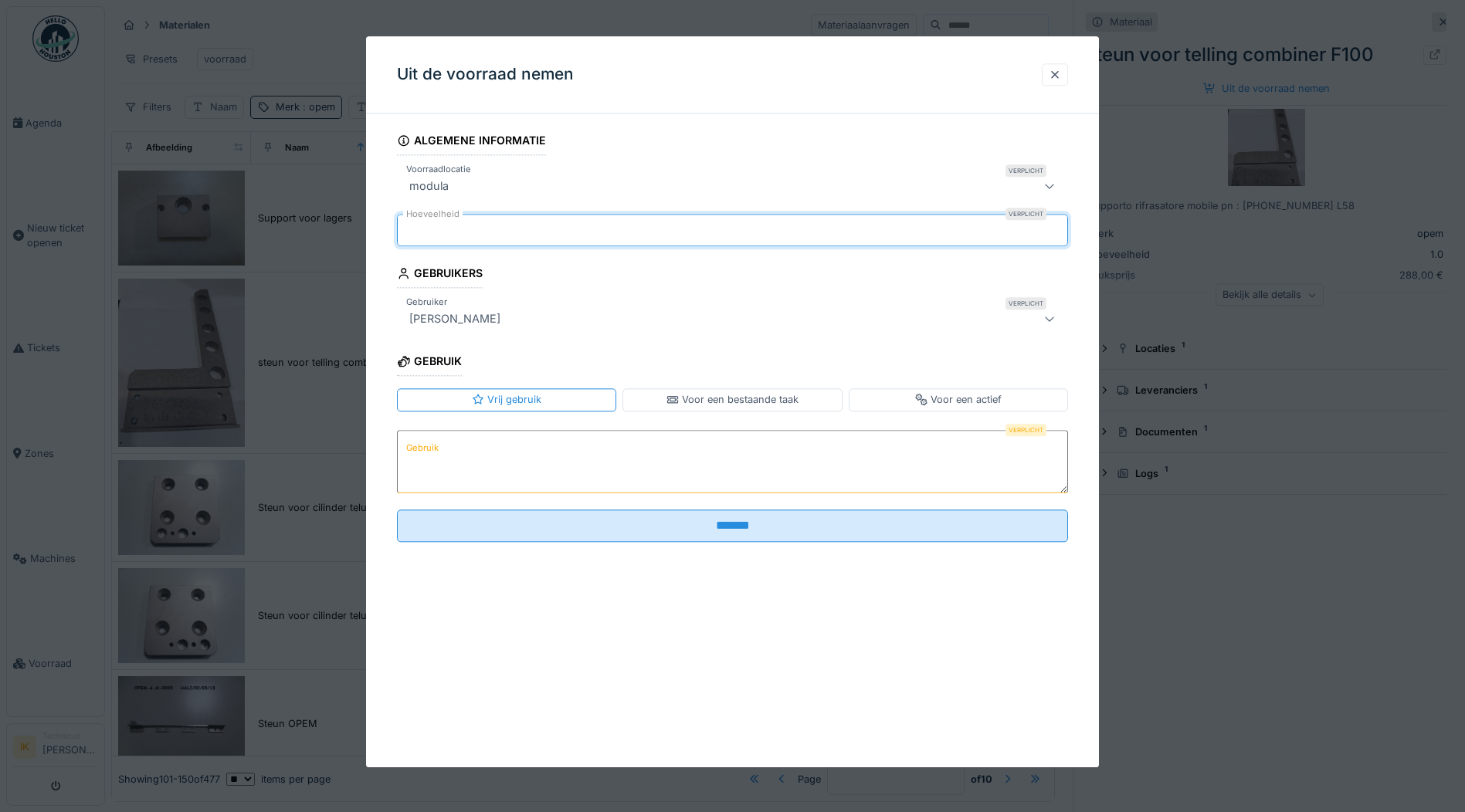
type input "*"
click at [417, 452] on label "Gebruik" at bounding box center [422, 447] width 39 height 19
click at [417, 452] on textarea "Gebruik" at bounding box center [732, 462] width 671 height 63
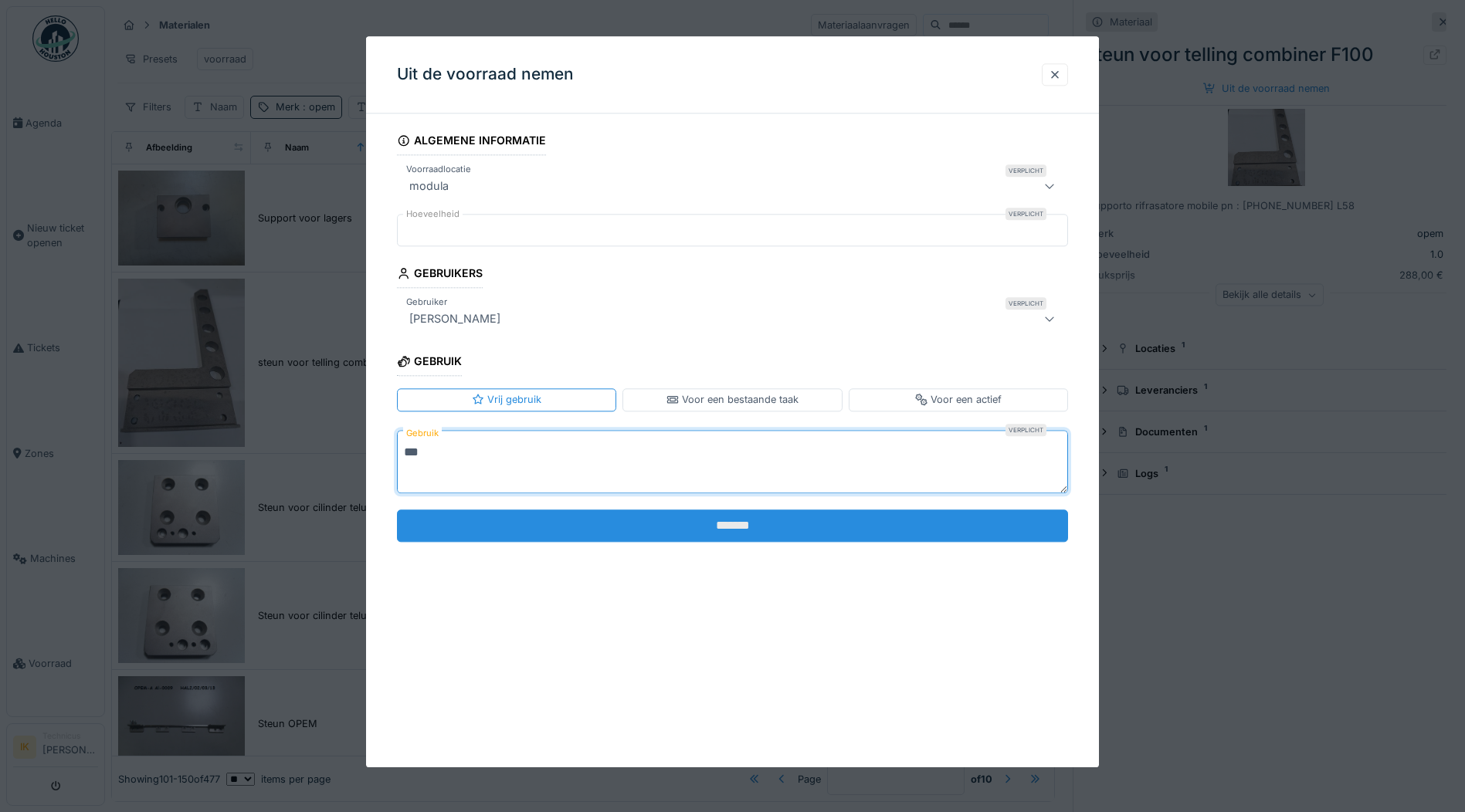
type textarea "***"
click at [528, 532] on input "*******" at bounding box center [732, 526] width 671 height 33
